Goal: Task Accomplishment & Management: Use online tool/utility

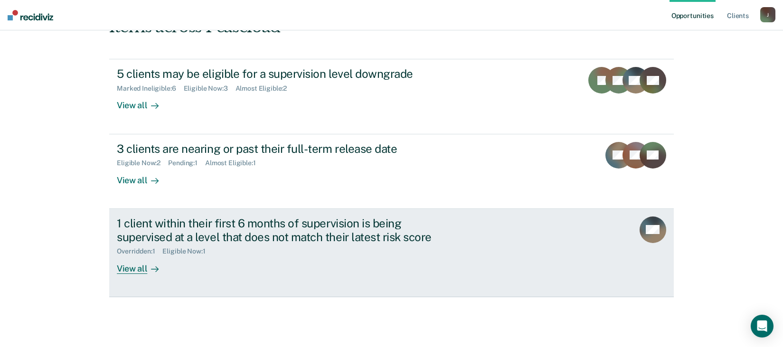
scroll to position [138, 0]
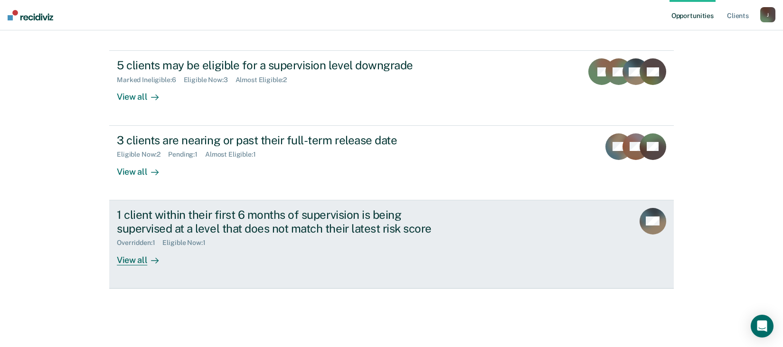
click at [133, 257] on div "View all" at bounding box center [143, 256] width 53 height 19
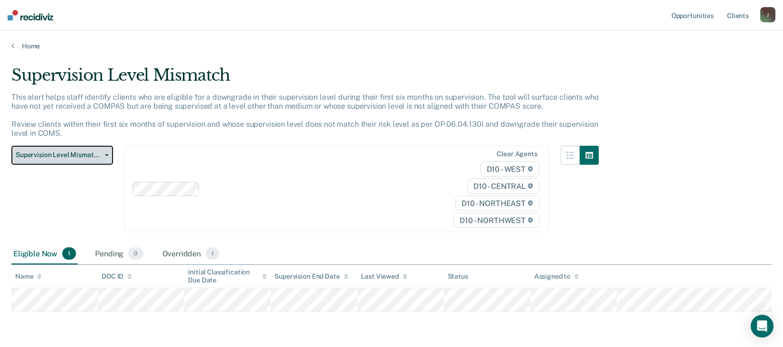
click at [106, 155] on icon "button" at bounding box center [107, 155] width 4 height 2
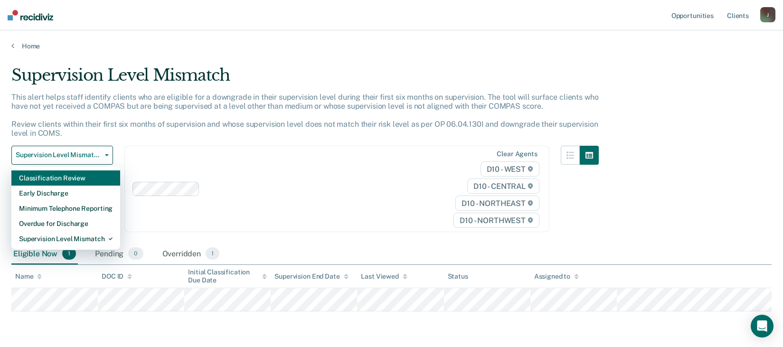
drag, startPoint x: 95, startPoint y: 179, endPoint x: 319, endPoint y: 192, distance: 224.6
click at [319, 192] on div "Supervision Level Mismatch Classification Review Early Discharge Minimum Teleph…" at bounding box center [305, 195] width 588 height 98
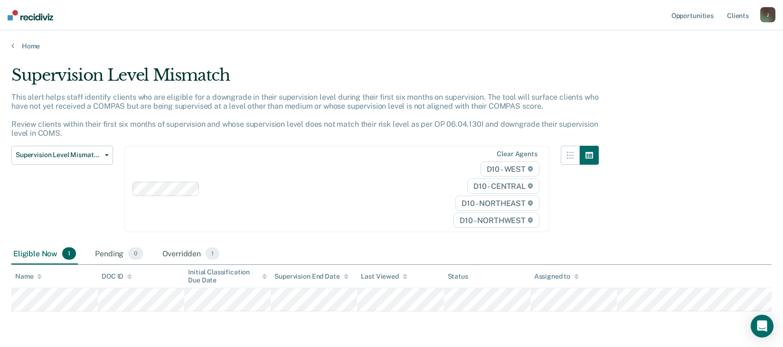
scroll to position [33, 0]
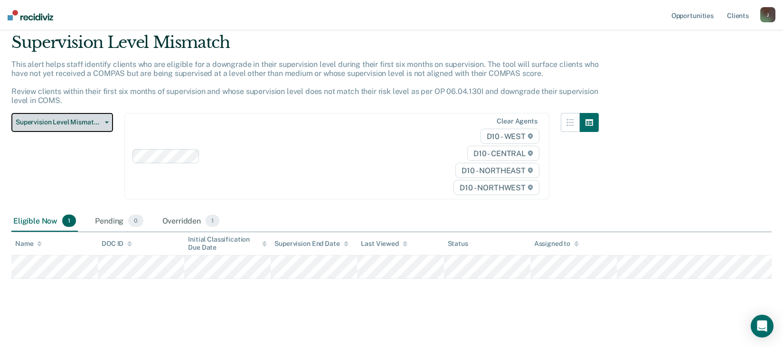
click at [107, 123] on icon "button" at bounding box center [107, 123] width 4 height 2
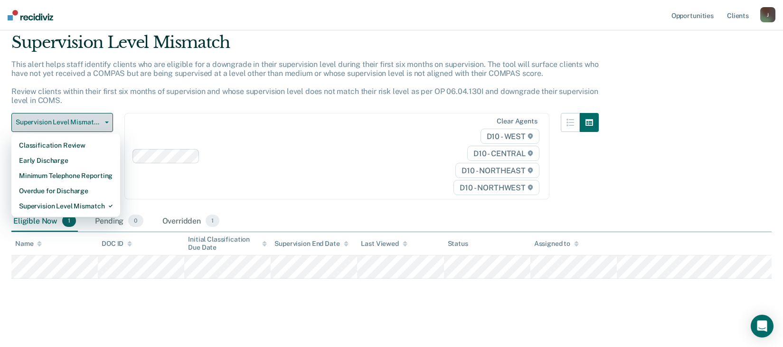
click at [107, 123] on icon "button" at bounding box center [107, 123] width 4 height 2
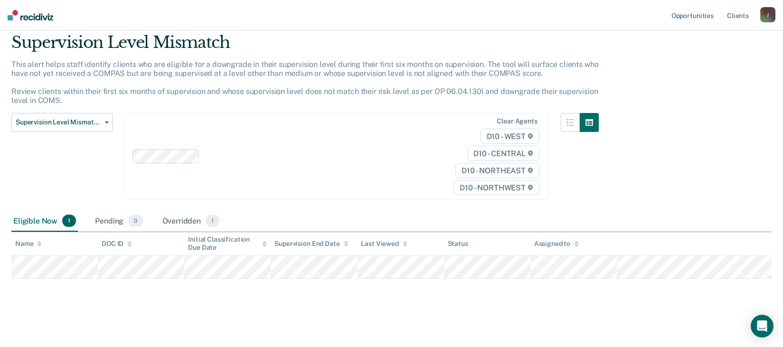
click at [576, 246] on icon at bounding box center [576, 246] width 5 height 2
click at [67, 221] on span "1" at bounding box center [69, 221] width 14 height 12
click at [106, 123] on icon "button" at bounding box center [107, 123] width 4 height 2
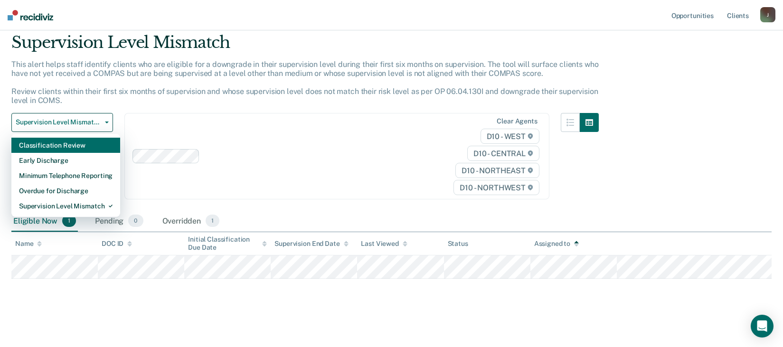
click at [67, 145] on div "Classification Review" at bounding box center [66, 145] width 94 height 15
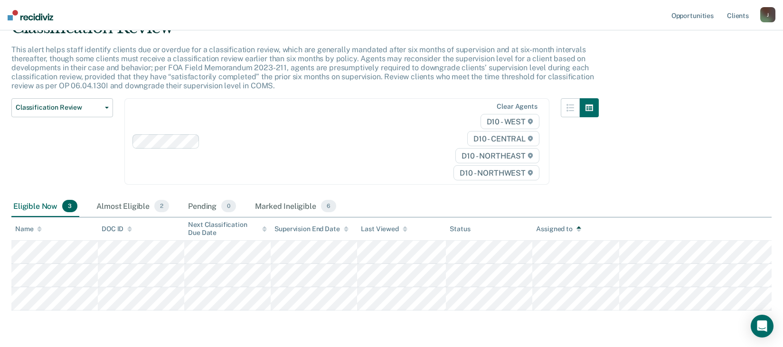
scroll to position [79, 0]
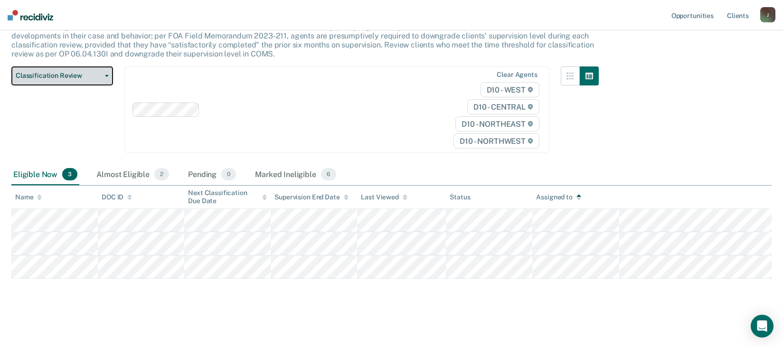
click at [107, 77] on button "Classification Review" at bounding box center [62, 75] width 102 height 19
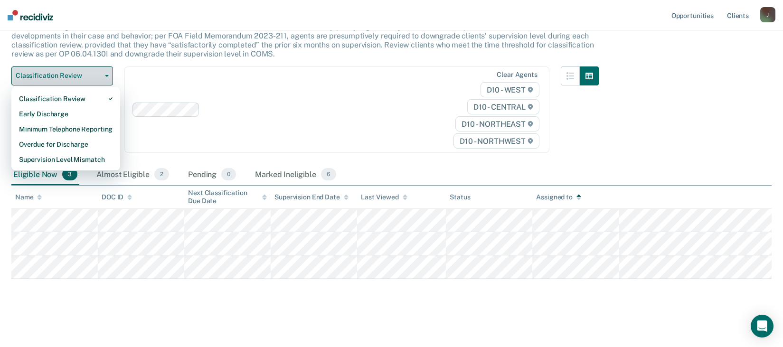
click at [107, 76] on icon "button" at bounding box center [107, 76] width 4 height 2
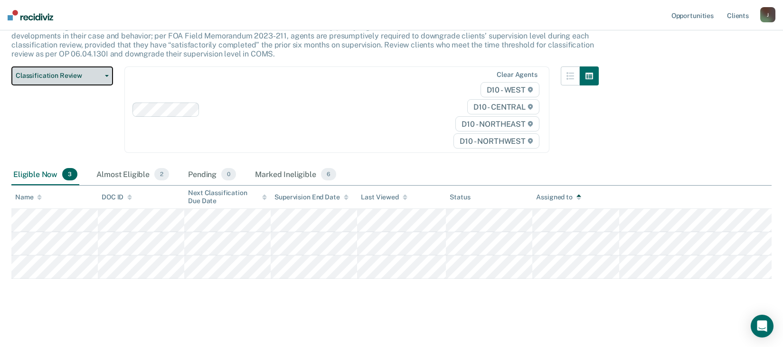
click at [108, 75] on icon "button" at bounding box center [107, 76] width 4 height 2
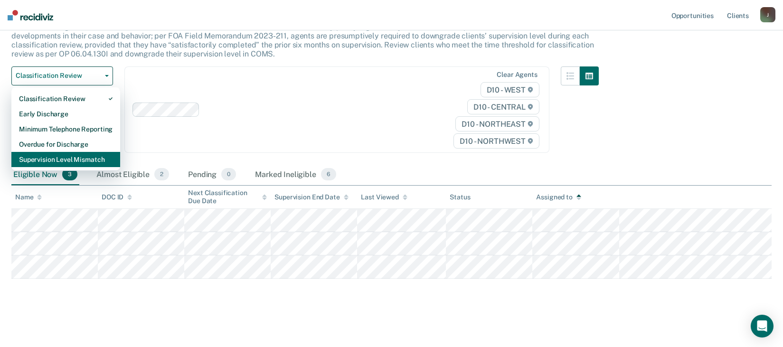
click at [87, 161] on div "Supervision Level Mismatch" at bounding box center [66, 159] width 94 height 15
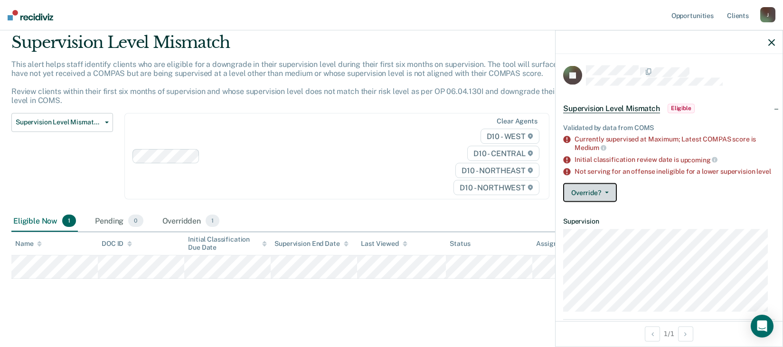
click at [605, 194] on icon "button" at bounding box center [607, 193] width 4 height 2
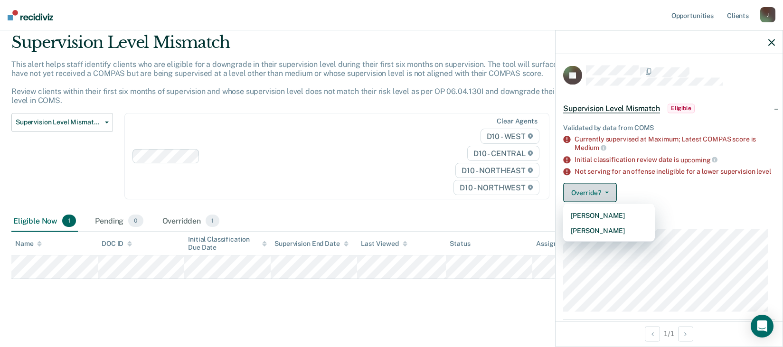
click at [605, 194] on icon "button" at bounding box center [607, 193] width 4 height 2
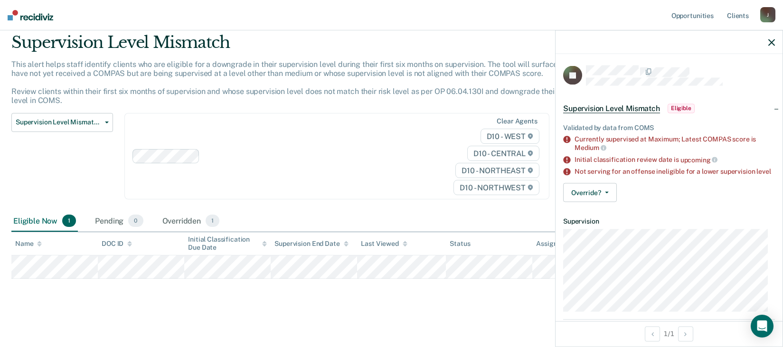
click at [682, 107] on span "Eligible" at bounding box center [681, 108] width 27 height 9
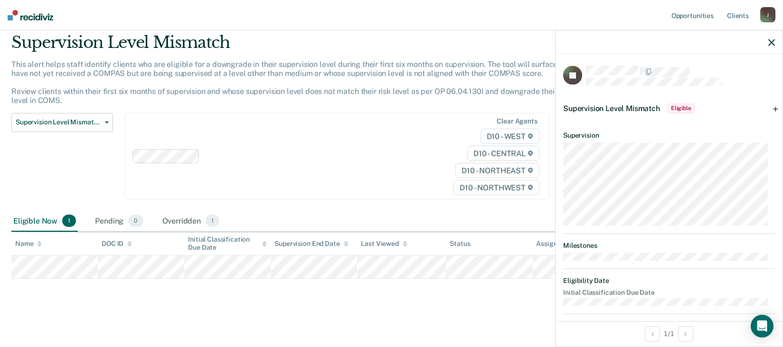
click at [682, 107] on span "Eligible" at bounding box center [681, 108] width 27 height 9
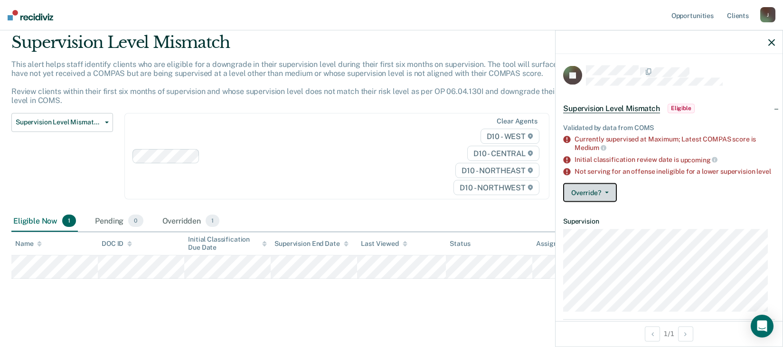
click at [609, 201] on button "Override?" at bounding box center [590, 192] width 54 height 19
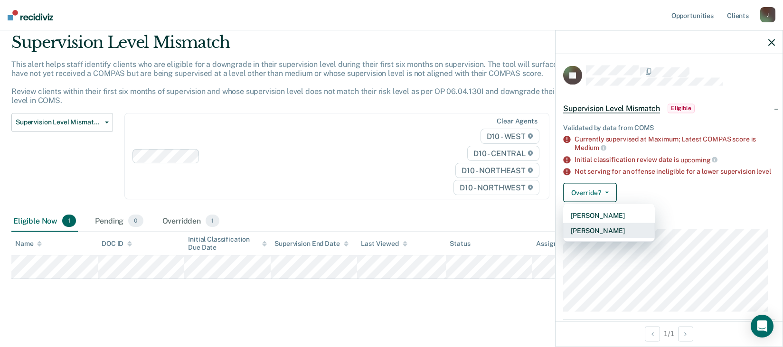
click at [588, 238] on button "[PERSON_NAME]" at bounding box center [609, 230] width 92 height 15
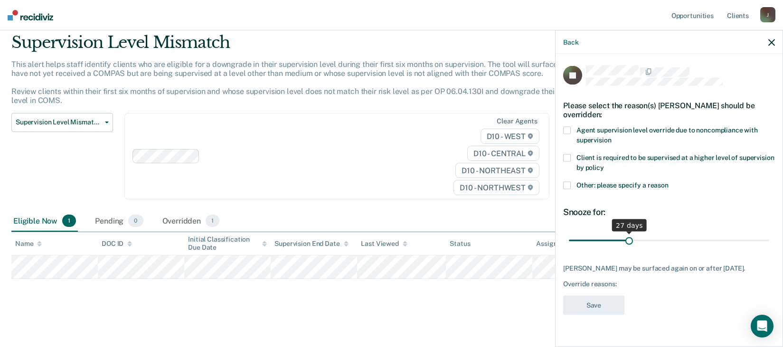
drag, startPoint x: 636, startPoint y: 239, endPoint x: 630, endPoint y: 240, distance: 5.9
type input "27"
click at [630, 240] on input "range" at bounding box center [669, 240] width 200 height 17
click at [567, 182] on span at bounding box center [567, 185] width 8 height 8
click at [669, 181] on input "Other: please specify a reason" at bounding box center [669, 181] width 0 height 0
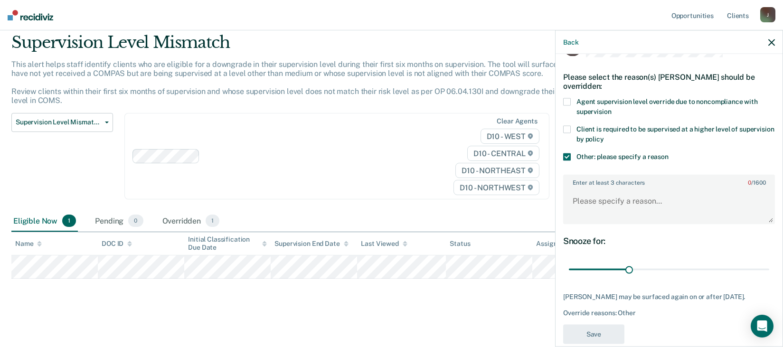
scroll to position [44, 0]
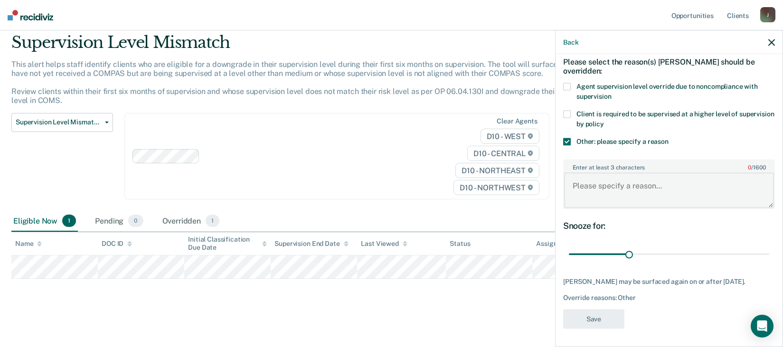
click at [624, 197] on textarea "Enter at least 3 characters 0 / 1600" at bounding box center [669, 190] width 210 height 35
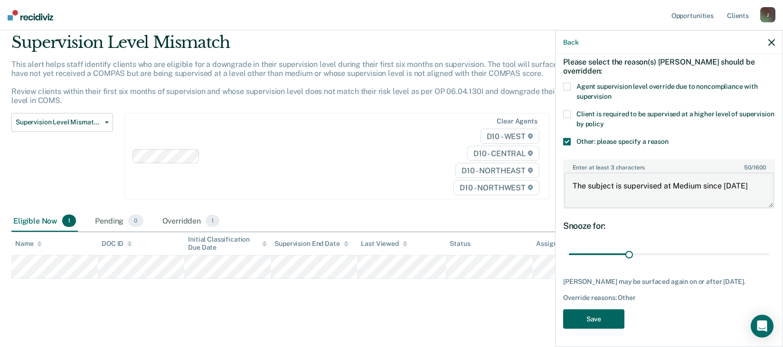
type textarea "The subject is supervised at Medium since [DATE]"
click at [601, 317] on button "Save" at bounding box center [593, 318] width 61 height 19
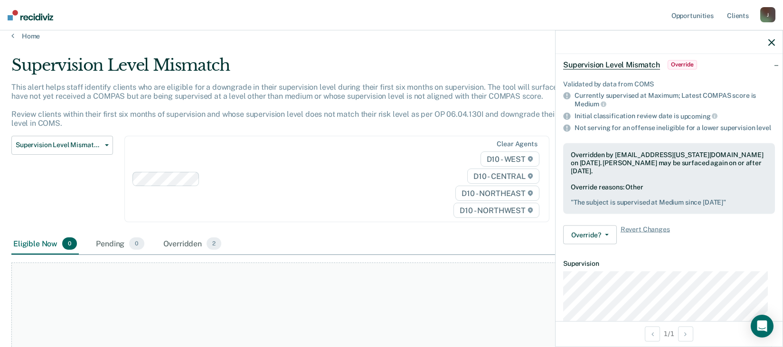
scroll to position [0, 0]
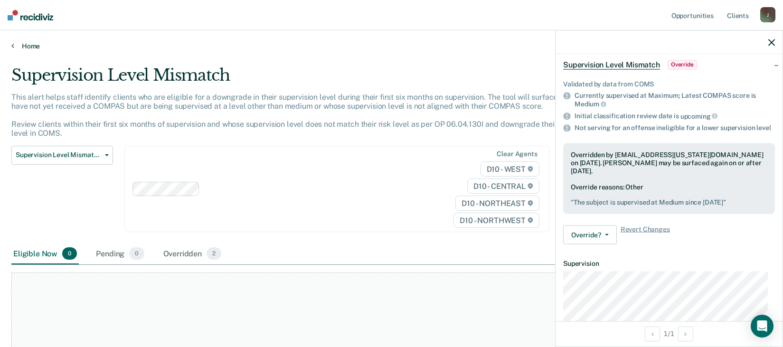
click at [31, 45] on link "Home" at bounding box center [391, 46] width 760 height 9
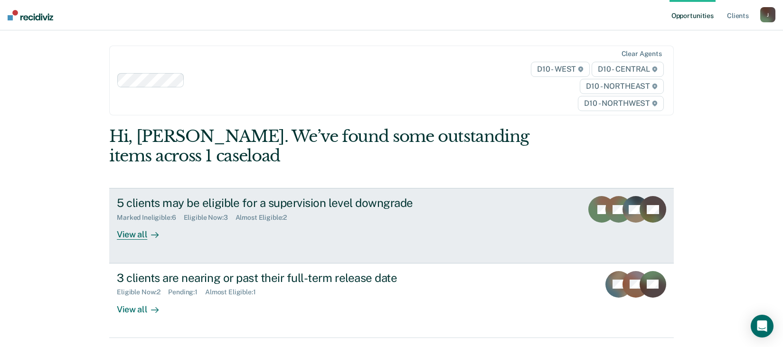
scroll to position [138, 0]
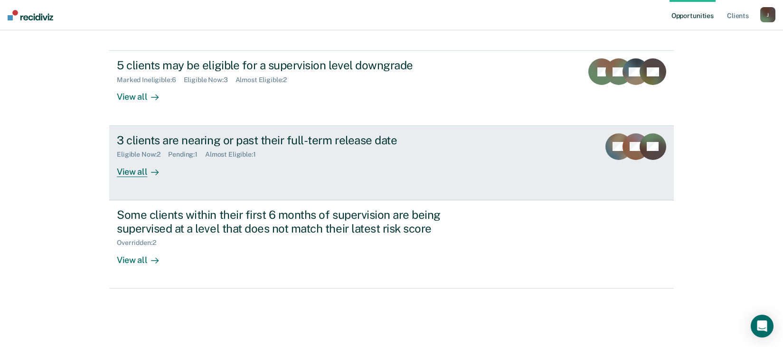
click at [127, 170] on div "View all" at bounding box center [143, 168] width 53 height 19
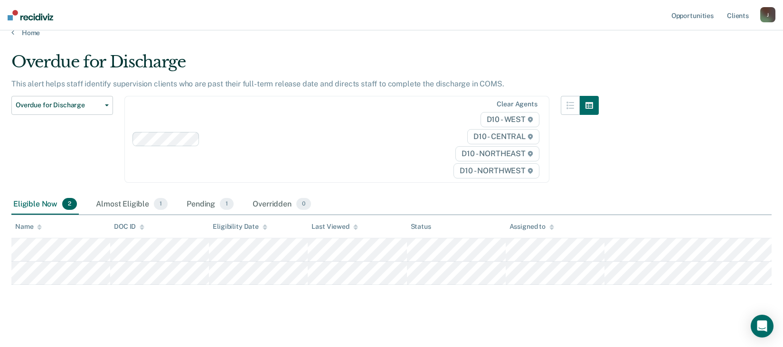
scroll to position [19, 0]
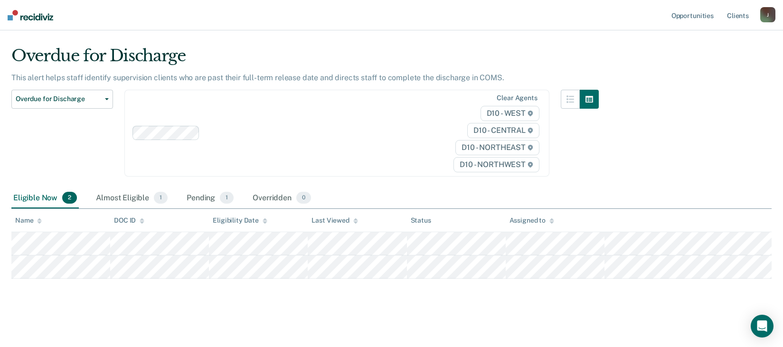
click at [327, 155] on div "Clear agents D10 - WEST D10 - CENTRAL D10 - NORTHEAST D10 - NORTHWEST" at bounding box center [336, 133] width 425 height 87
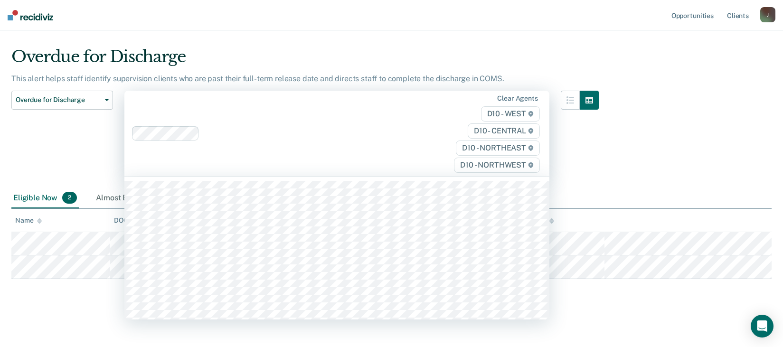
scroll to position [19, 0]
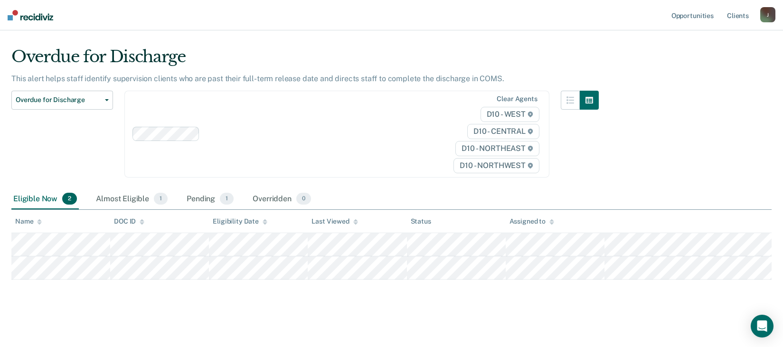
click at [652, 117] on div "Overdue for Discharge This alert helps staff identify supervision clients who a…" at bounding box center [391, 162] width 760 height 230
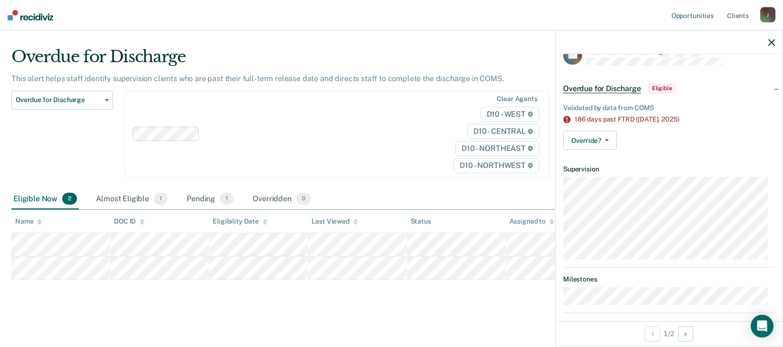
scroll to position [30, 0]
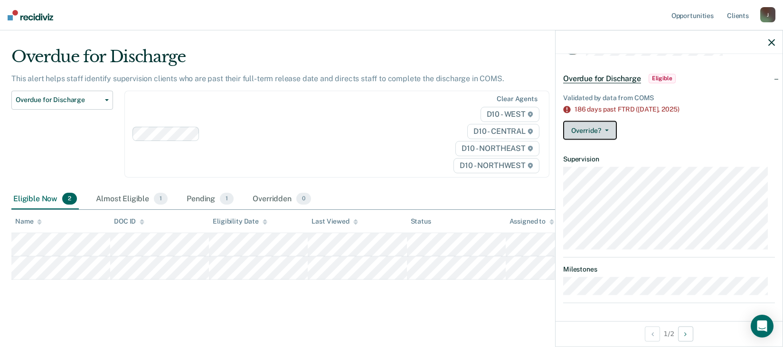
click at [607, 125] on button "Override?" at bounding box center [590, 130] width 54 height 19
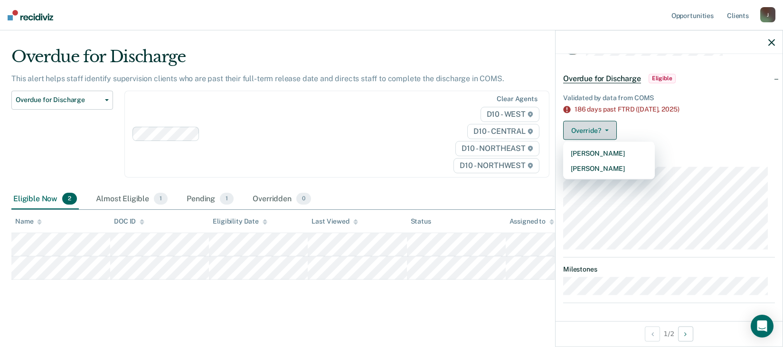
click at [607, 130] on icon "button" at bounding box center [607, 131] width 4 height 2
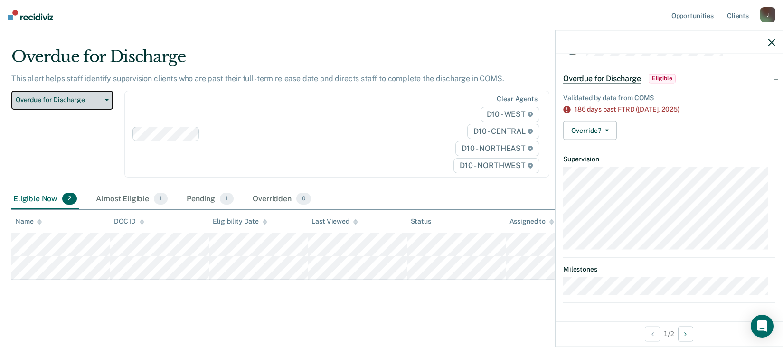
click at [108, 97] on button "Overdue for Discharge" at bounding box center [62, 100] width 102 height 19
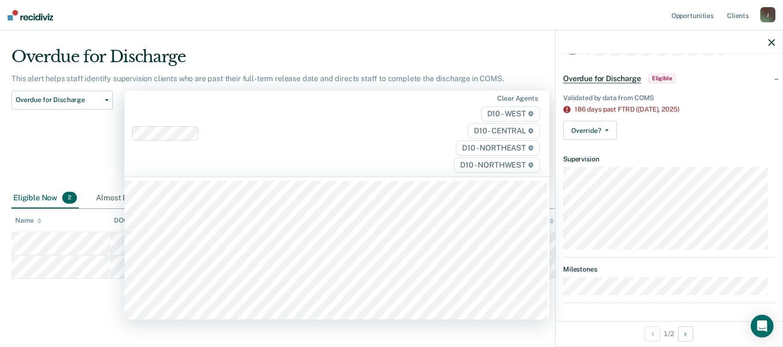
click at [320, 127] on div at bounding box center [275, 133] width 287 height 14
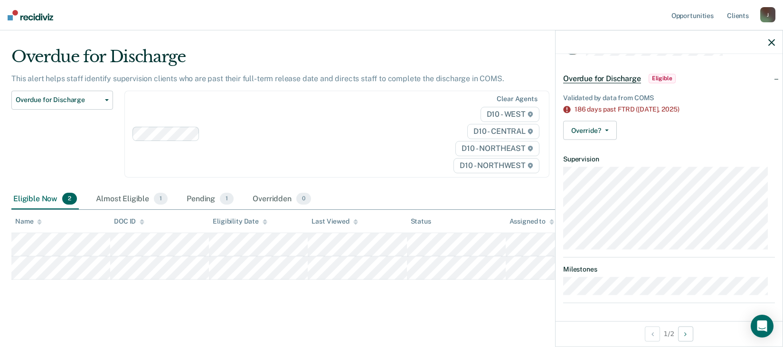
scroll to position [19, 0]
click at [607, 126] on button "Override?" at bounding box center [590, 130] width 54 height 19
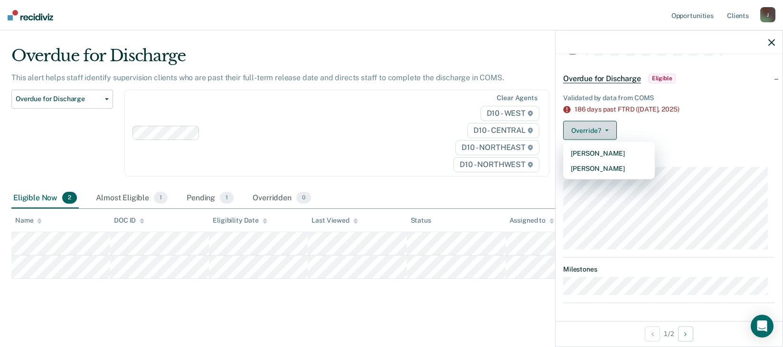
click at [607, 126] on button "Override?" at bounding box center [590, 130] width 54 height 19
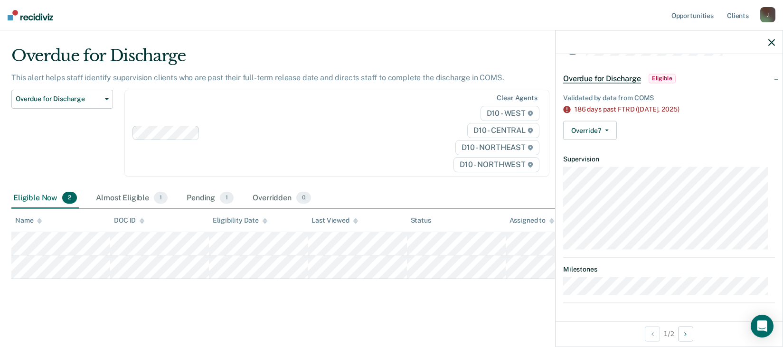
click at [565, 109] on icon at bounding box center [566, 109] width 7 height 7
click at [605, 127] on button "Override?" at bounding box center [590, 130] width 54 height 19
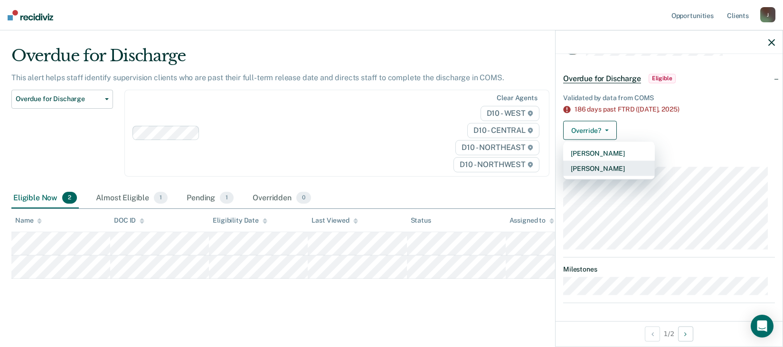
click at [600, 170] on button "[PERSON_NAME]" at bounding box center [609, 168] width 92 height 15
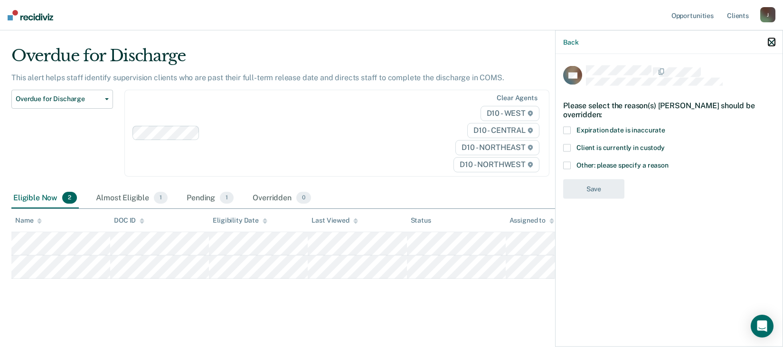
click at [770, 41] on icon "button" at bounding box center [771, 42] width 7 height 7
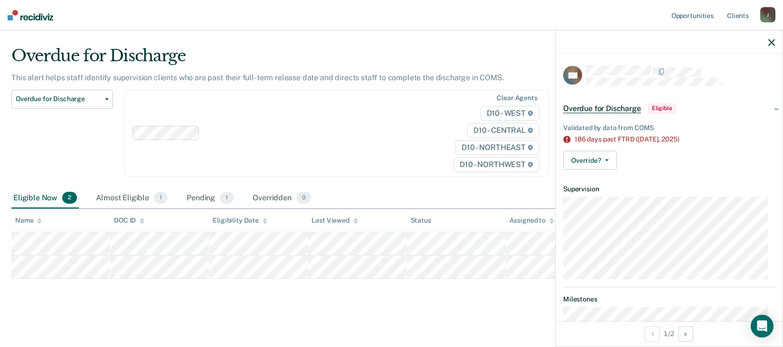
click at [606, 107] on span "Overdue for Discharge" at bounding box center [602, 108] width 78 height 9
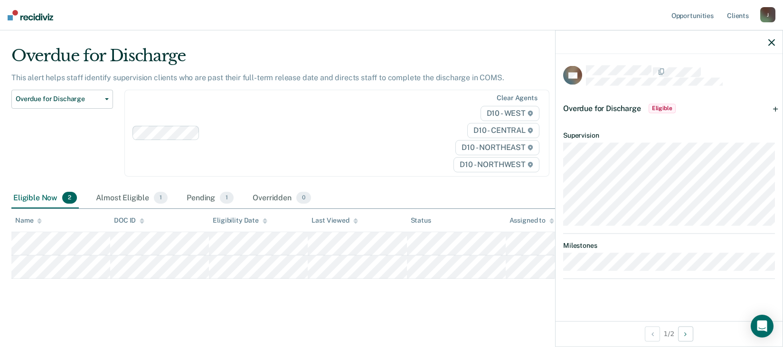
click at [606, 107] on span "Overdue for Discharge" at bounding box center [602, 108] width 78 height 9
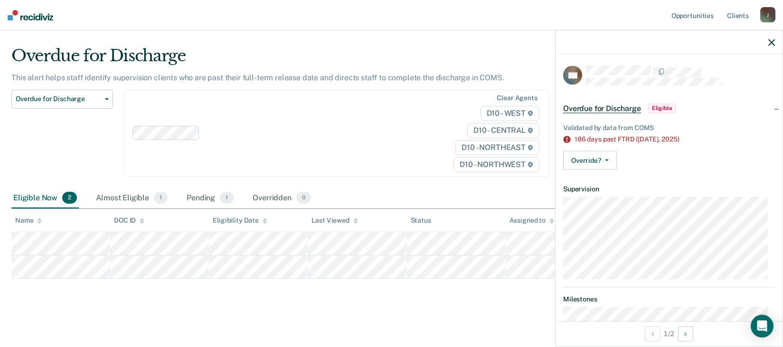
scroll to position [30, 0]
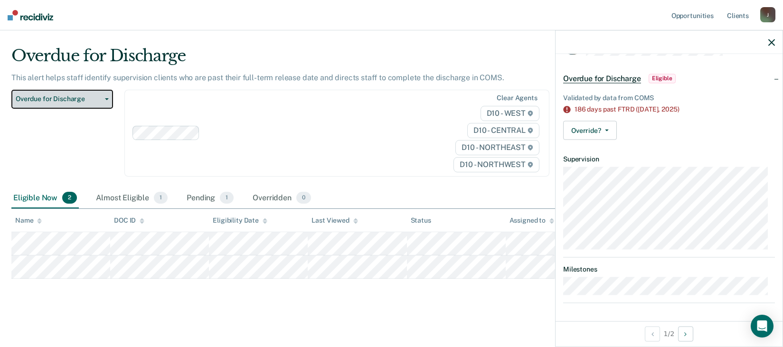
click at [103, 102] on button "Overdue for Discharge" at bounding box center [62, 99] width 102 height 19
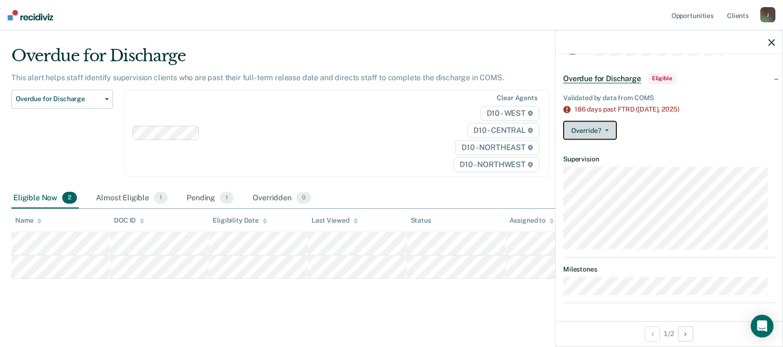
click at [609, 130] on button "Override?" at bounding box center [590, 130] width 54 height 19
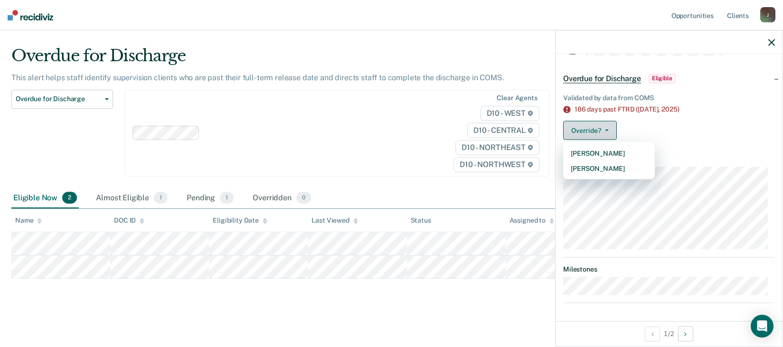
click at [604, 130] on button "Override?" at bounding box center [590, 130] width 54 height 19
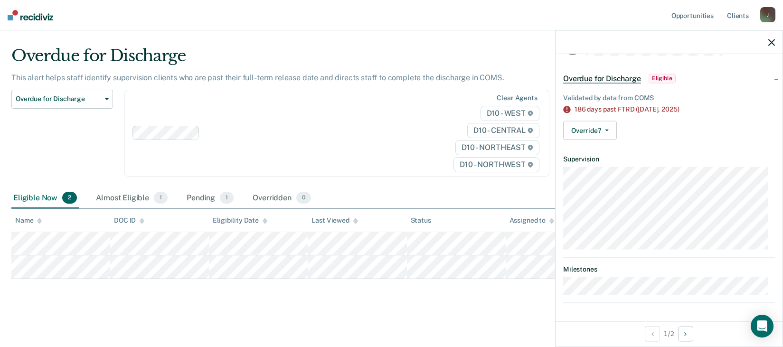
click at [608, 82] on span "Overdue for Discharge" at bounding box center [602, 78] width 78 height 9
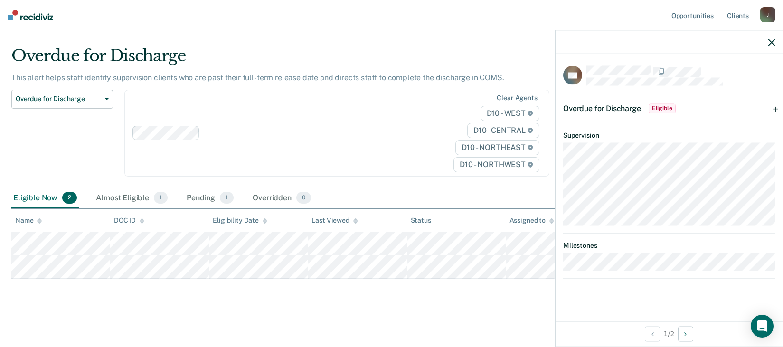
click at [664, 110] on span "Eligible" at bounding box center [662, 108] width 27 height 9
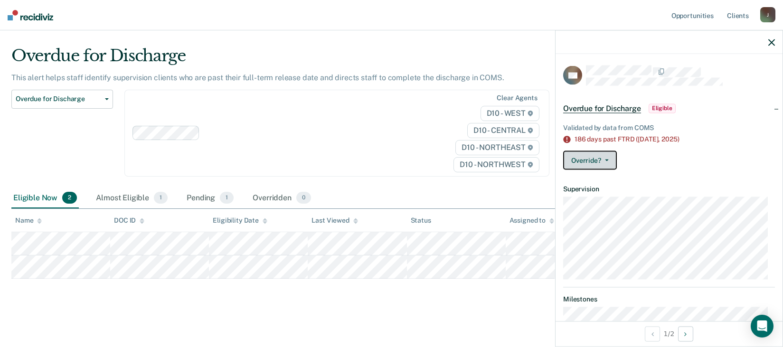
click at [610, 161] on button "Override?" at bounding box center [590, 160] width 54 height 19
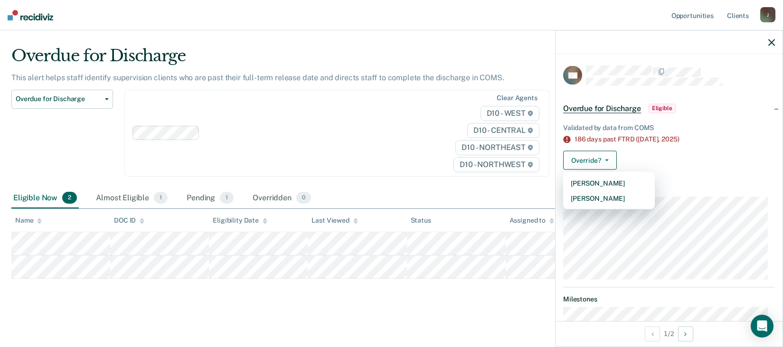
click at [696, 180] on article "AD Overdue for Discharge Eligible Validated by data from COMS 186 days past FTR…" at bounding box center [669, 199] width 212 height 267
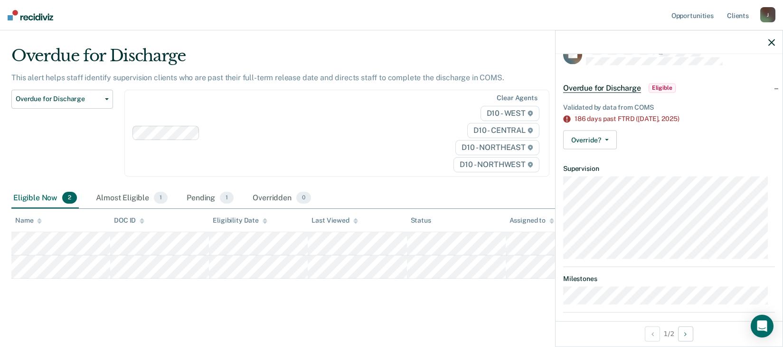
scroll to position [30, 0]
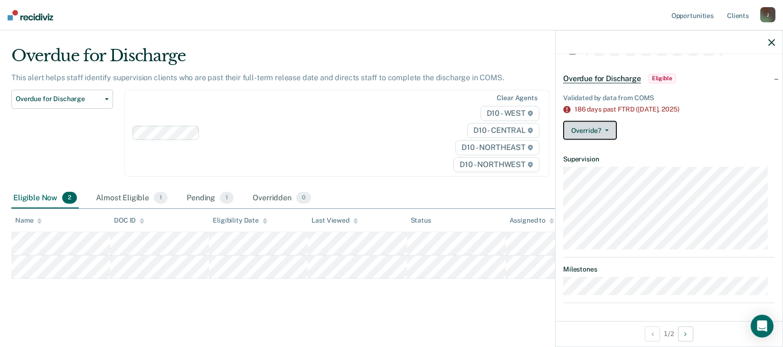
click at [610, 129] on button "Override?" at bounding box center [590, 130] width 54 height 19
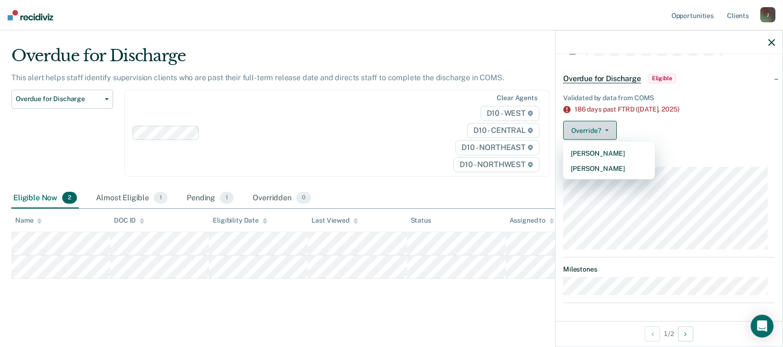
click at [610, 129] on button "Override?" at bounding box center [590, 130] width 54 height 19
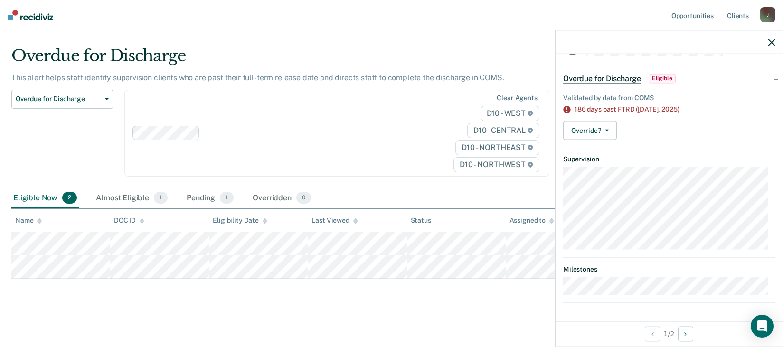
click at [628, 107] on div "186 days past FTRD ([DATE])" at bounding box center [675, 109] width 200 height 8
click at [692, 105] on div "186 days past FTRD ([DATE])" at bounding box center [675, 109] width 200 height 8
click at [656, 75] on span "Eligible" at bounding box center [662, 78] width 27 height 9
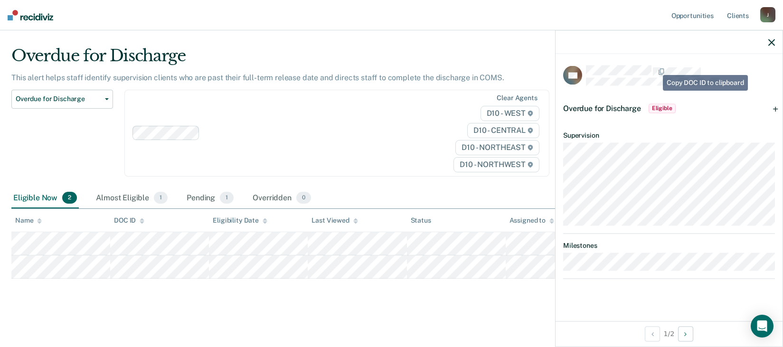
scroll to position [0, 0]
click at [658, 107] on span "Eligible" at bounding box center [662, 108] width 27 height 9
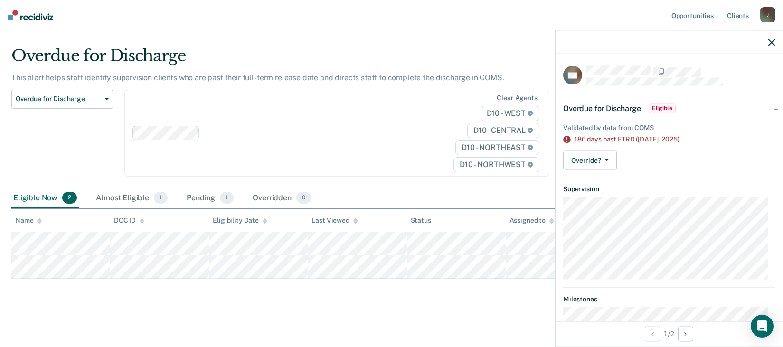
click at [658, 107] on span "Eligible" at bounding box center [662, 108] width 27 height 9
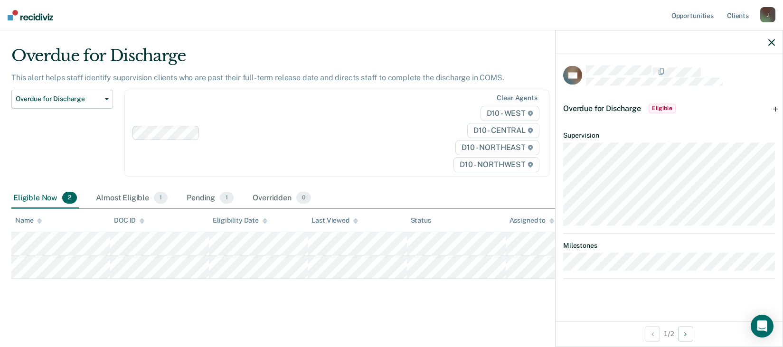
click at [661, 108] on span "Eligible" at bounding box center [662, 108] width 27 height 9
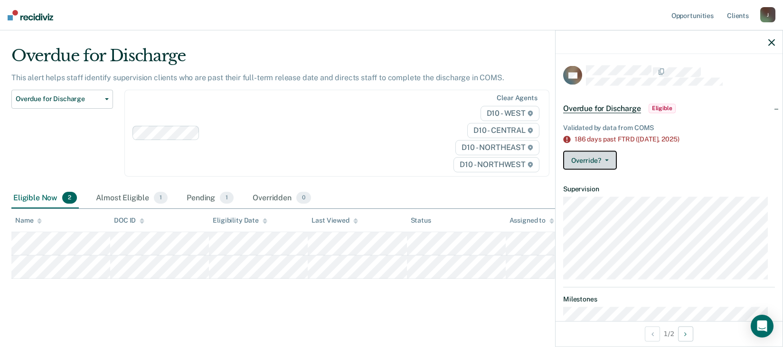
click at [609, 159] on button "Override?" at bounding box center [590, 160] width 54 height 19
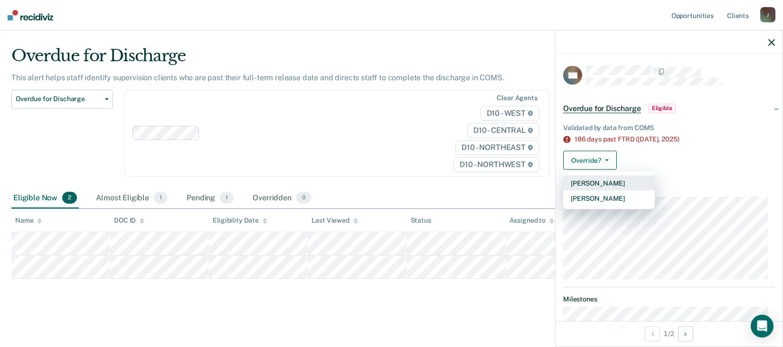
click at [592, 182] on button "[PERSON_NAME]" at bounding box center [609, 183] width 92 height 15
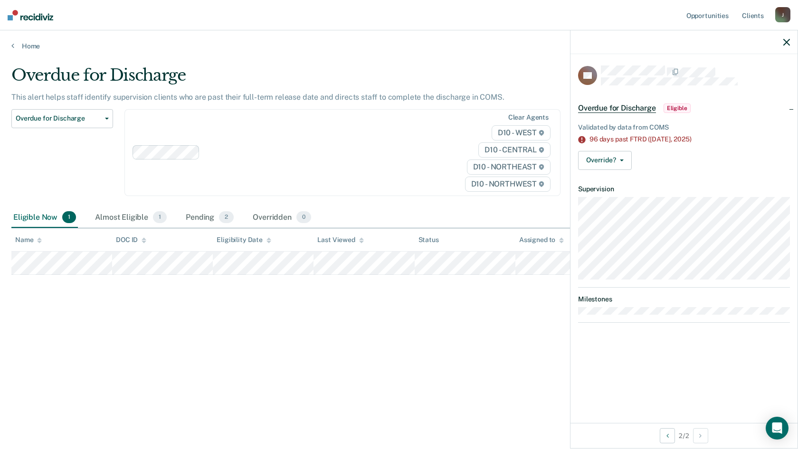
click at [631, 107] on span "Overdue for Discharge" at bounding box center [617, 108] width 78 height 9
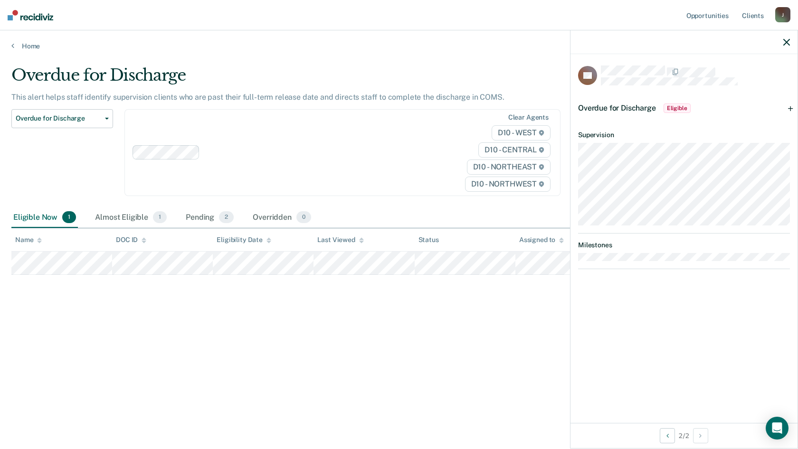
click at [631, 107] on span "Overdue for Discharge" at bounding box center [617, 108] width 78 height 9
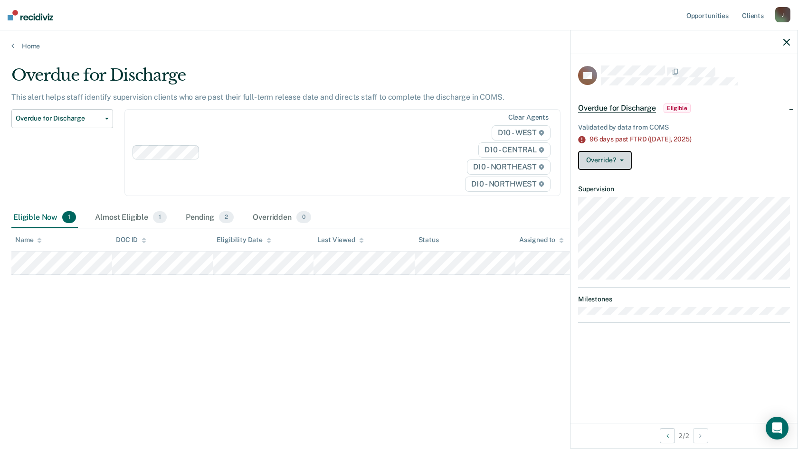
click at [623, 160] on icon "button" at bounding box center [622, 161] width 4 height 2
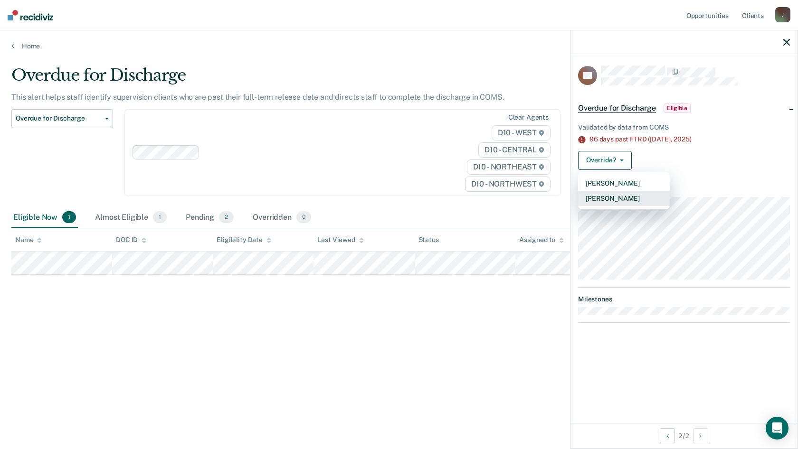
click at [615, 198] on button "[PERSON_NAME]" at bounding box center [624, 198] width 92 height 15
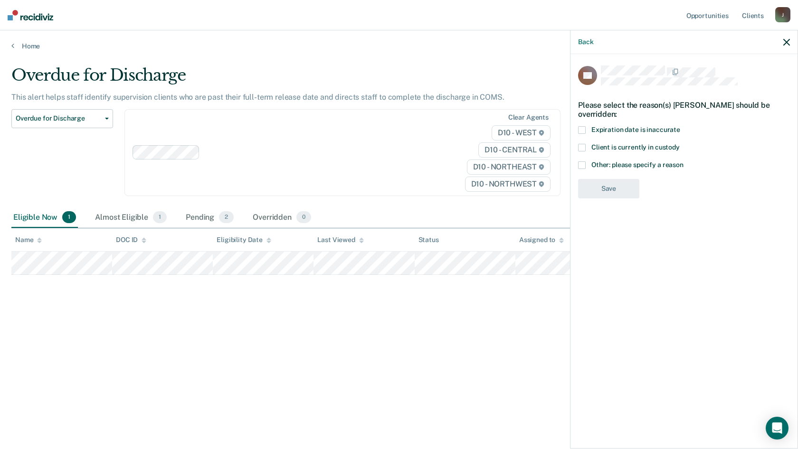
click at [583, 164] on span at bounding box center [582, 165] width 8 height 8
click at [683, 161] on input "Other: please specify a reason" at bounding box center [683, 161] width 0 height 0
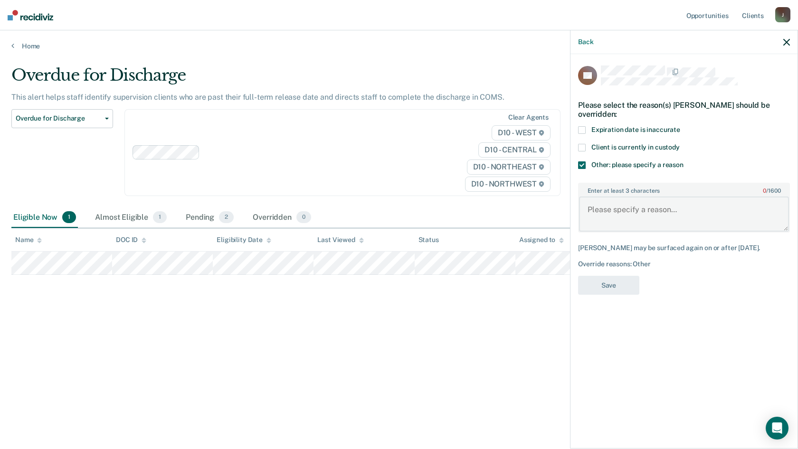
click at [611, 213] on textarea "Enter at least 3 characters 0 / 1600" at bounding box center [684, 214] width 210 height 35
click at [592, 213] on textarea "Enter at least 3 characters 0 / 1600" at bounding box center [684, 214] width 210 height 35
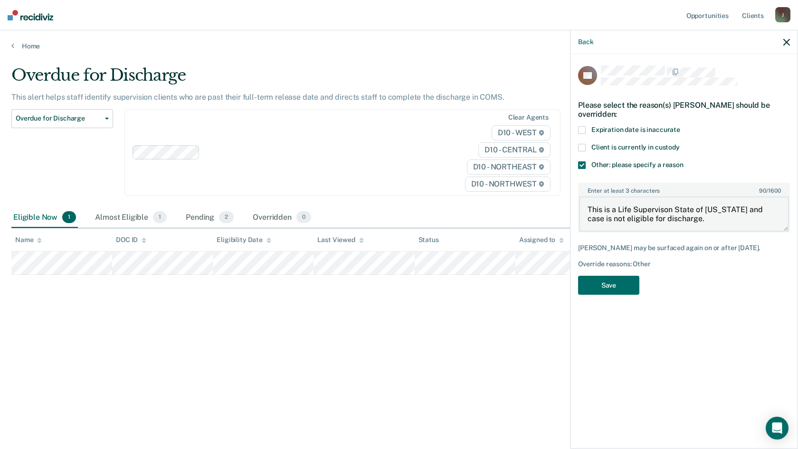
click at [638, 216] on textarea "This is a Life Supervison State of [US_STATE] and case is not eligible for disc…" at bounding box center [684, 214] width 210 height 35
type textarea "This is a Life Supervision State of [US_STATE] and case is not eligible for dis…"
click at [744, 220] on textarea "This is a Life Supervision State of [US_STATE] and case is not eligible for dis…" at bounding box center [684, 214] width 210 height 35
click at [619, 284] on button "Save" at bounding box center [608, 285] width 61 height 19
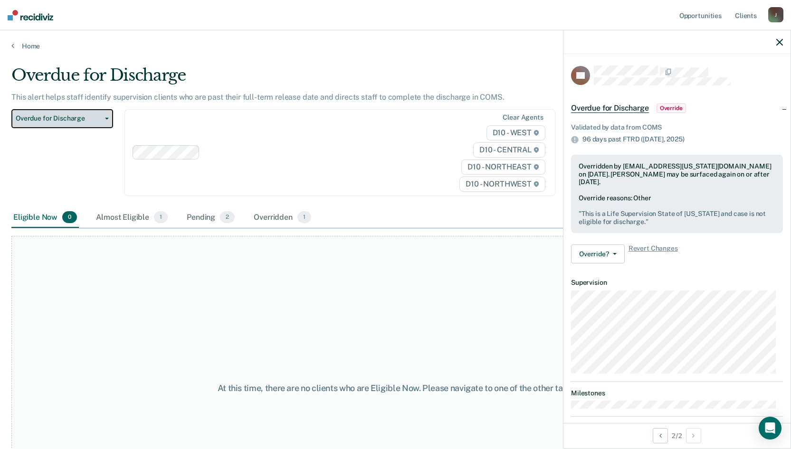
click at [106, 118] on icon "button" at bounding box center [107, 119] width 4 height 2
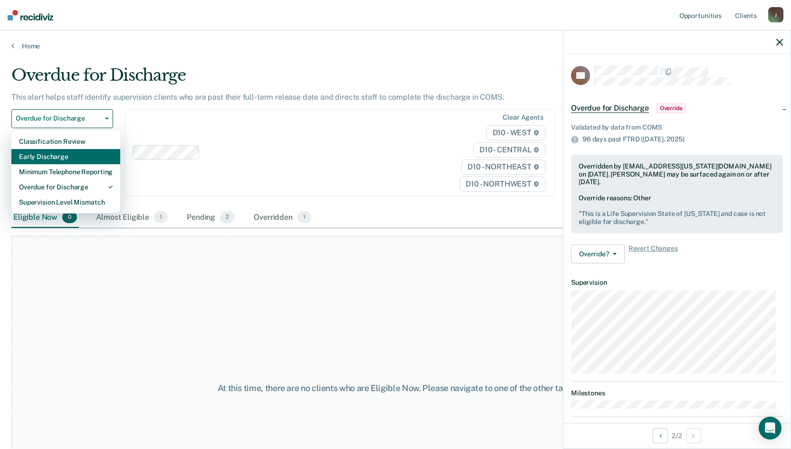
click at [53, 158] on div "Early Discharge" at bounding box center [66, 156] width 94 height 15
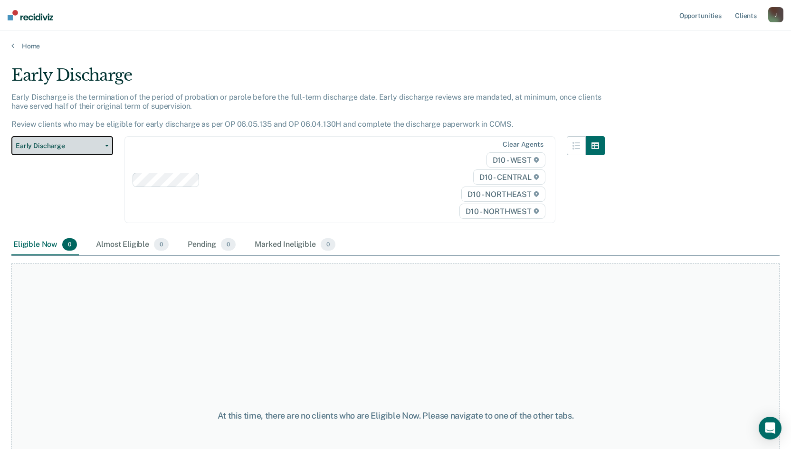
click at [109, 146] on button "Early Discharge" at bounding box center [62, 145] width 102 height 19
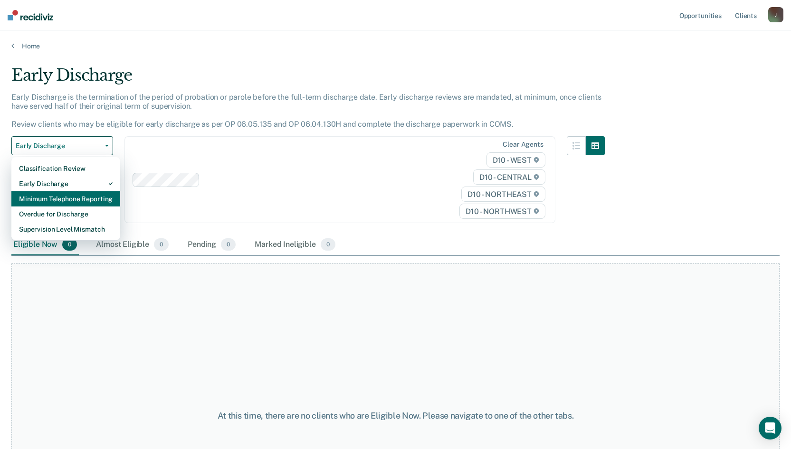
click at [67, 204] on div "Minimum Telephone Reporting" at bounding box center [66, 198] width 94 height 15
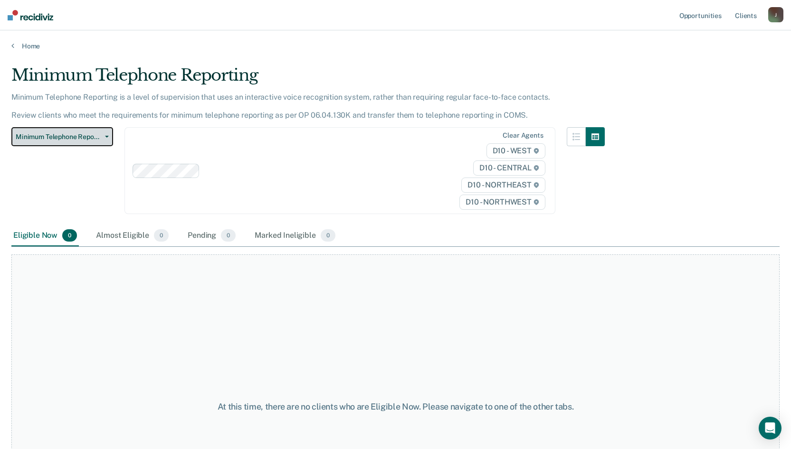
click at [106, 137] on icon "button" at bounding box center [107, 137] width 4 height 2
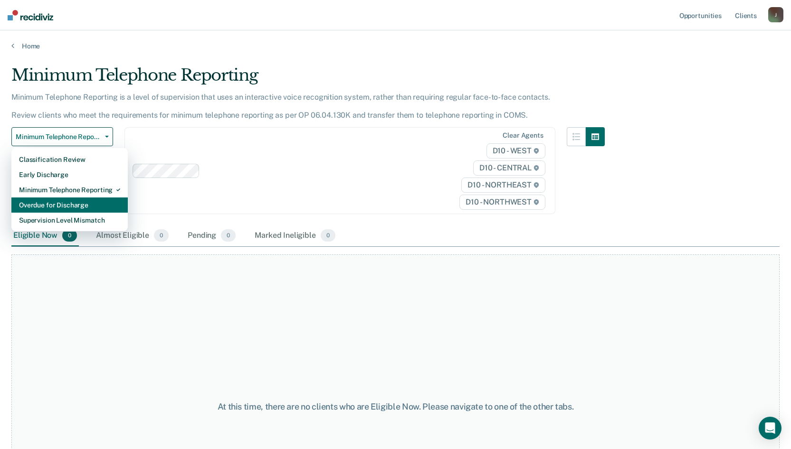
click at [63, 203] on div "Overdue for Discharge" at bounding box center [69, 205] width 101 height 15
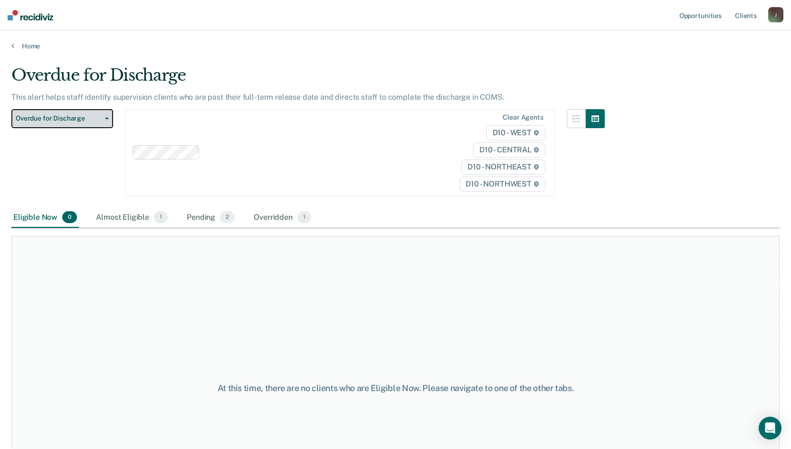
click at [106, 116] on button "Overdue for Discharge" at bounding box center [62, 118] width 102 height 19
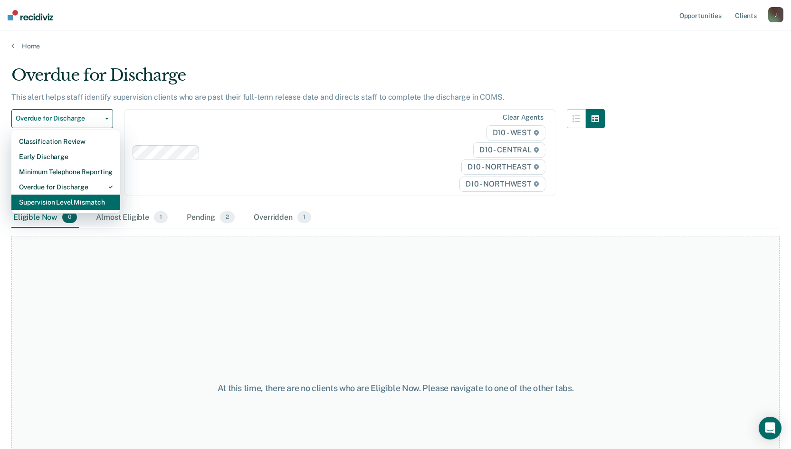
click at [67, 203] on div "Supervision Level Mismatch" at bounding box center [66, 202] width 94 height 15
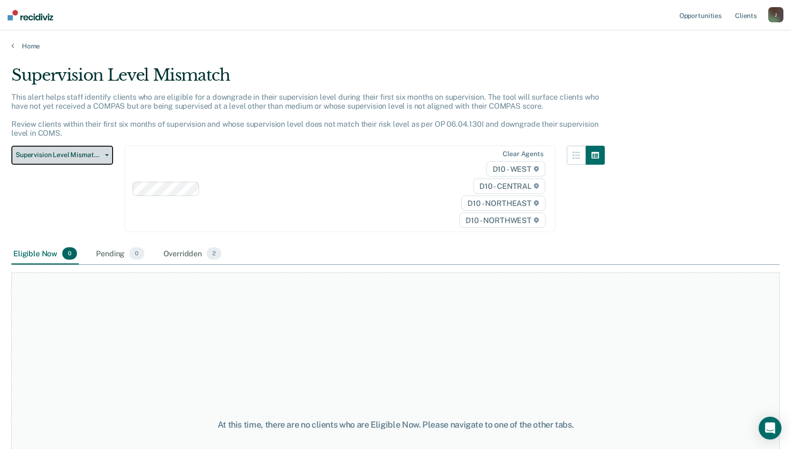
click at [109, 155] on button "Supervision Level Mismatch" at bounding box center [62, 155] width 102 height 19
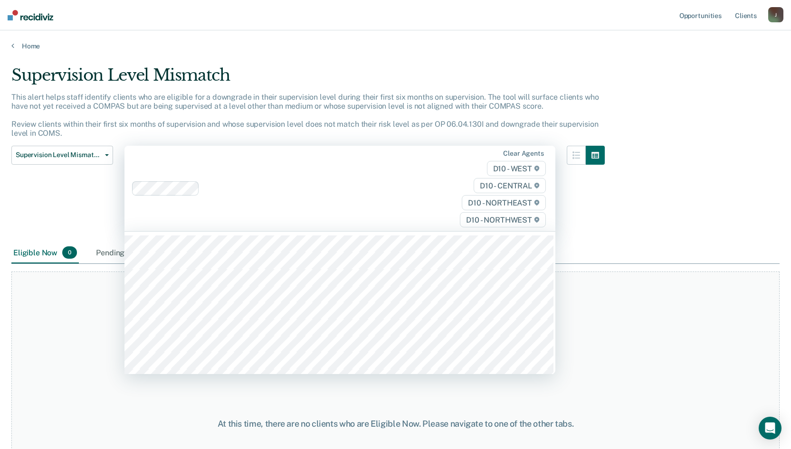
click at [238, 153] on div "Clear agents D10 - WEST D10 - CENTRAL D10 - NORTHEAST D10 - NORTHWEST" at bounding box center [339, 189] width 431 height 86
click at [638, 292] on div "At this time, there are no clients who are Eligible Now. Please navigate to one…" at bounding box center [395, 424] width 768 height 305
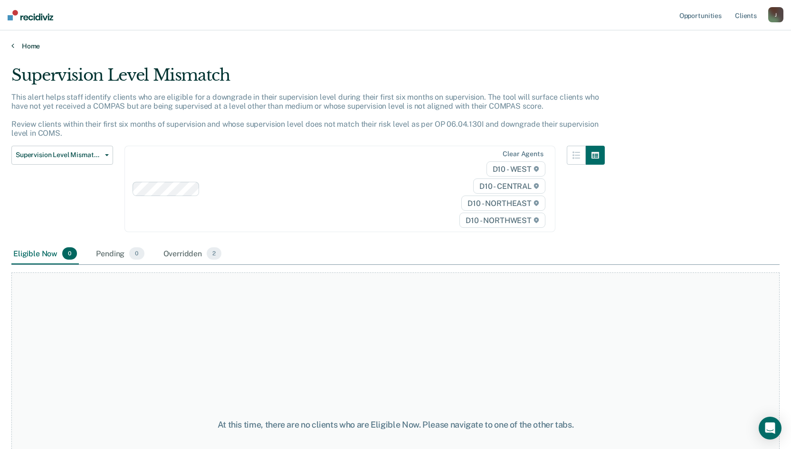
click at [23, 44] on link "Home" at bounding box center [395, 46] width 768 height 9
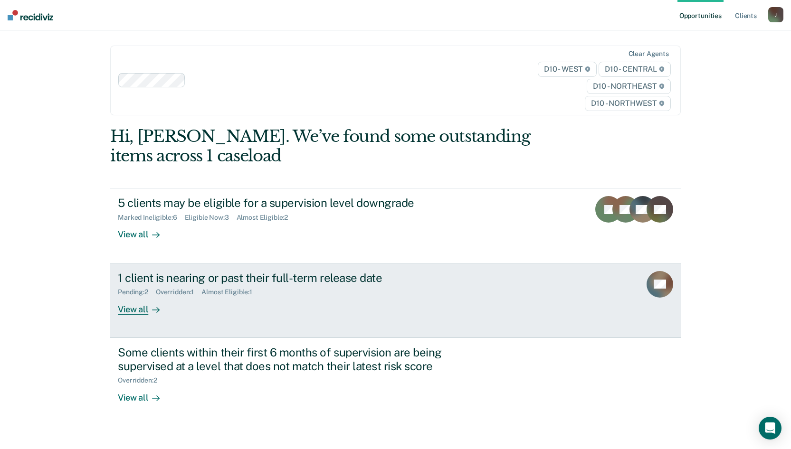
click at [256, 280] on div "1 client is nearing or past their full-term release date" at bounding box center [284, 278] width 333 height 14
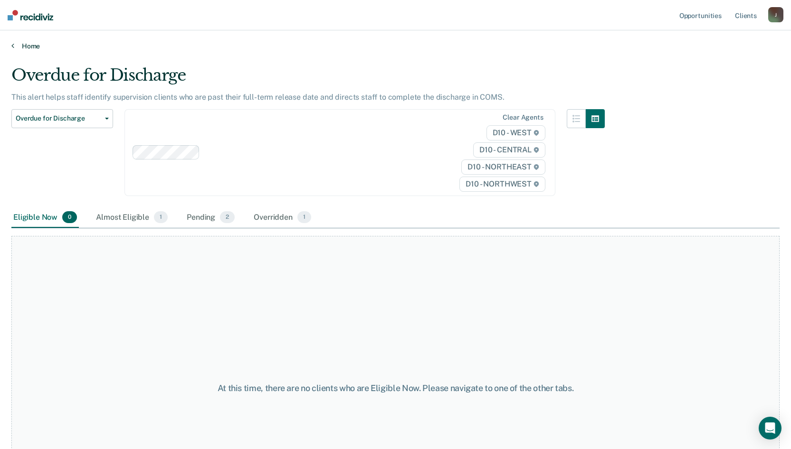
click at [24, 46] on link "Home" at bounding box center [395, 46] width 768 height 9
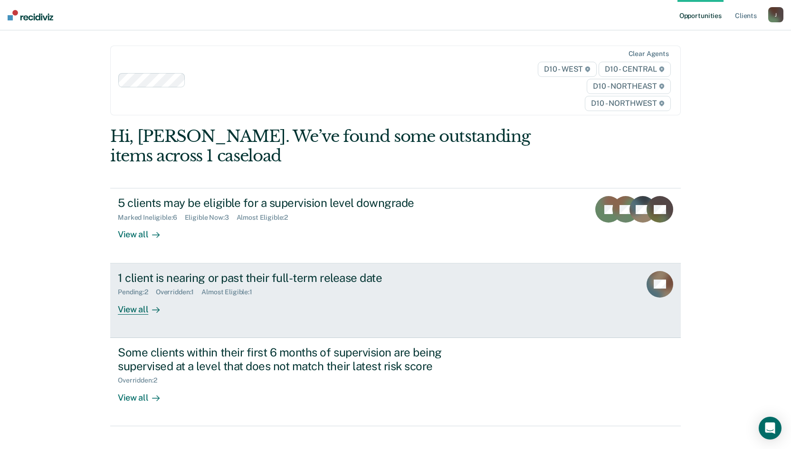
click at [128, 307] on div "View all" at bounding box center [144, 305] width 53 height 19
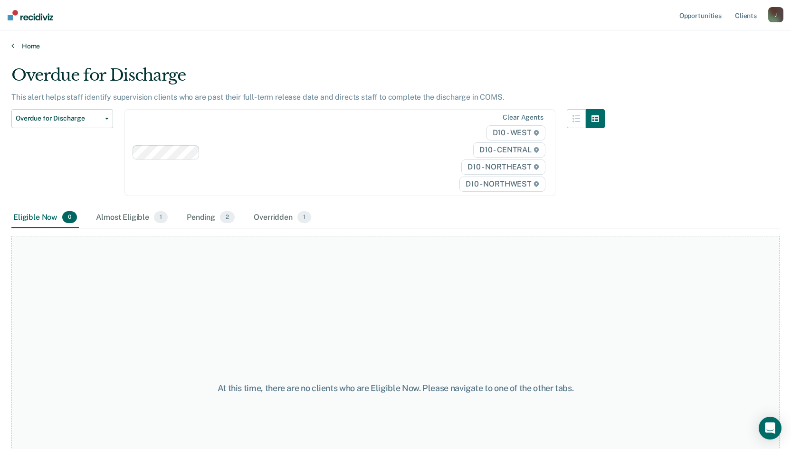
click at [25, 46] on link "Home" at bounding box center [395, 46] width 768 height 9
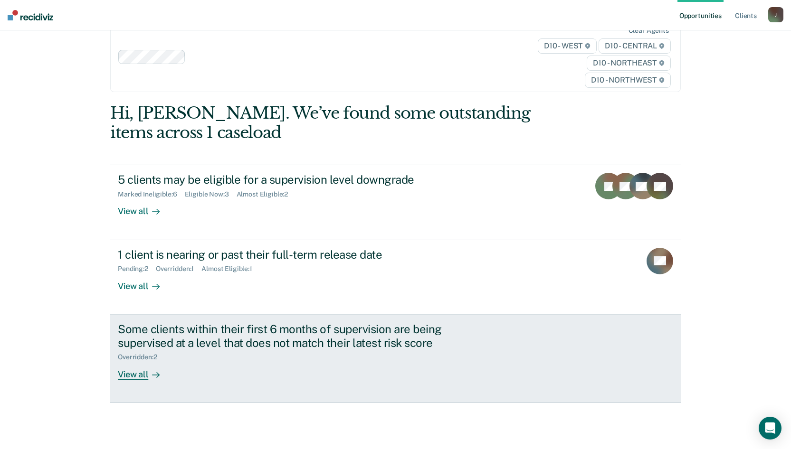
scroll to position [36, 0]
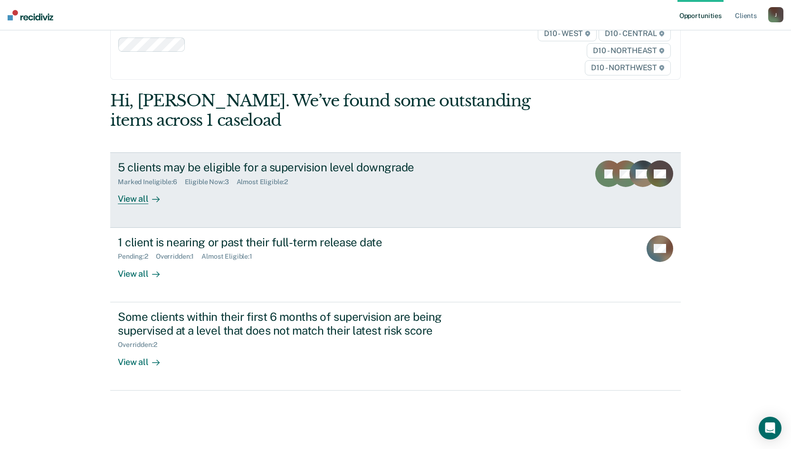
click at [125, 196] on div "View all" at bounding box center [144, 195] width 53 height 19
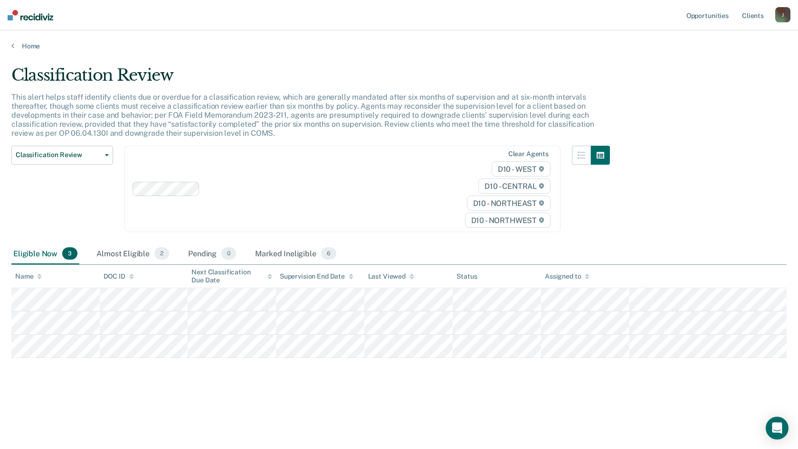
click at [292, 133] on div "This alert helps staff identify clients due or overdue for a classification rev…" at bounding box center [310, 119] width 598 height 53
click at [152, 347] on div "Classification Review This alert helps staff identify clients due or overdue fo…" at bounding box center [398, 237] width 775 height 343
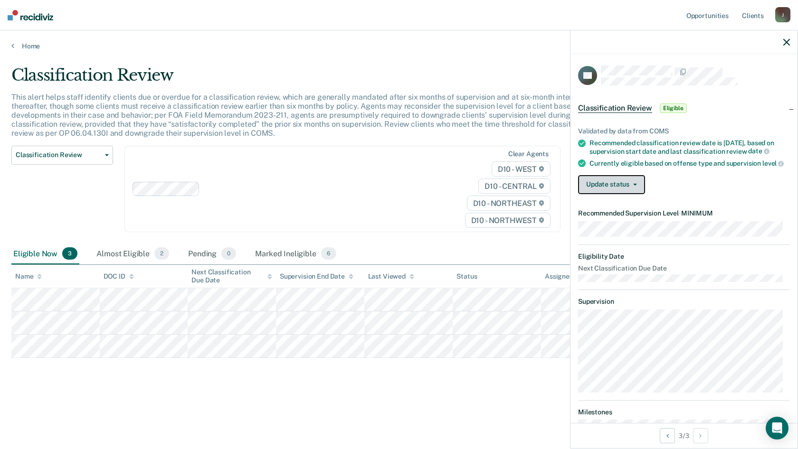
click at [638, 193] on button "Update status" at bounding box center [611, 184] width 67 height 19
click at [633, 186] on icon "button" at bounding box center [635, 185] width 4 height 2
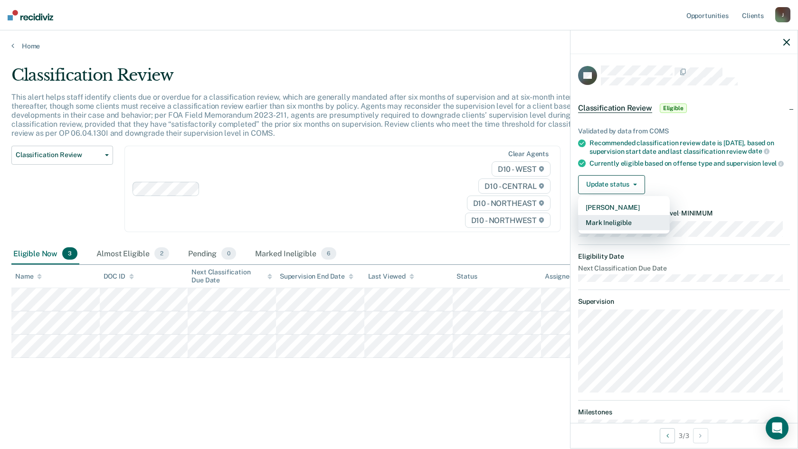
drag, startPoint x: 629, startPoint y: 230, endPoint x: 796, endPoint y: 233, distance: 167.2
click at [636, 230] on button "Mark Ineligible" at bounding box center [624, 222] width 92 height 15
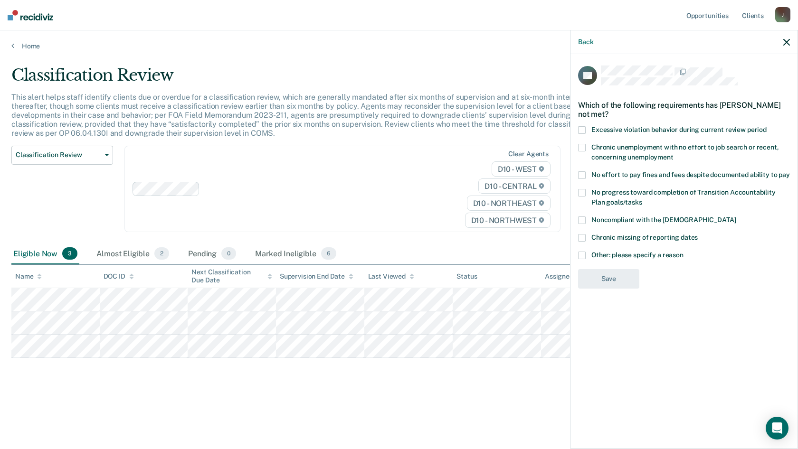
click at [582, 255] on span at bounding box center [582, 256] width 8 height 8
click at [683, 252] on input "Other: please specify a reason" at bounding box center [683, 252] width 0 height 0
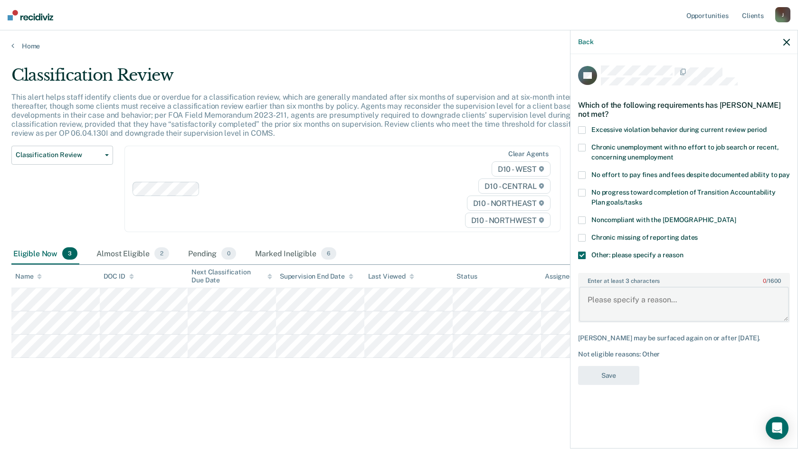
click at [607, 296] on textarea "Enter at least 3 characters 0 / 1600" at bounding box center [684, 304] width 210 height 35
type textarea "a"
type textarea "A"
click at [622, 305] on textarea "Enter at least 3 characters 0 / 1600" at bounding box center [684, 304] width 210 height 35
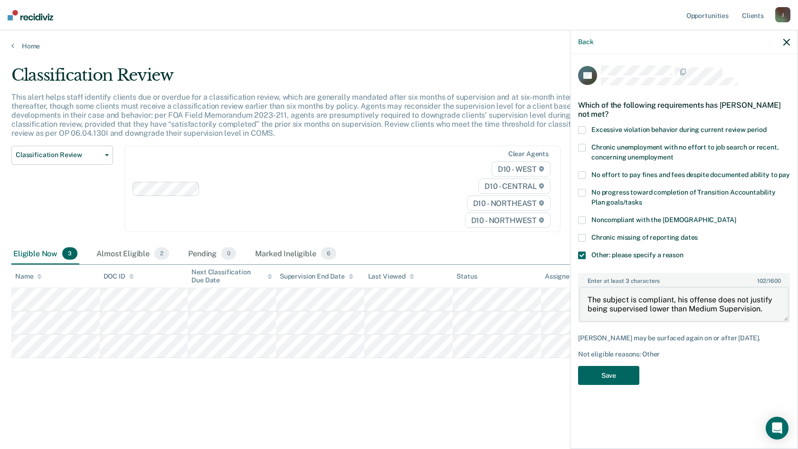
type textarea "The subject is compliant, his offense does not justify being supervised lower t…"
click at [611, 347] on button "Save" at bounding box center [608, 375] width 61 height 19
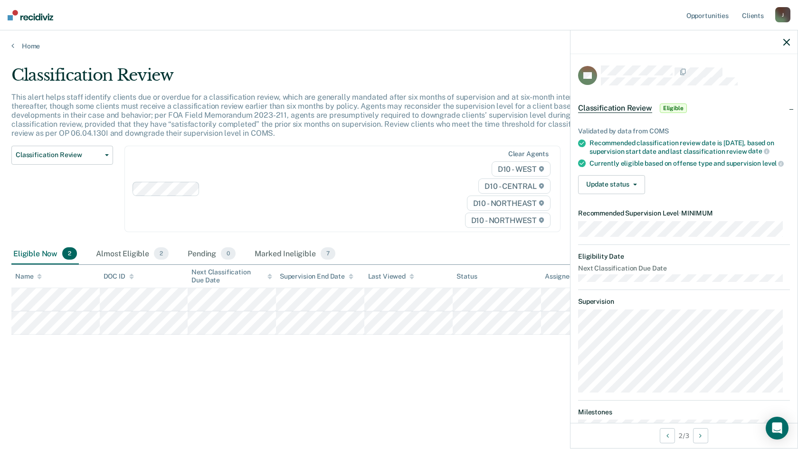
click at [732, 327] on dl "Supervision" at bounding box center [684, 345] width 212 height 95
click at [73, 158] on span "Classification Review" at bounding box center [58, 155] width 85 height 8
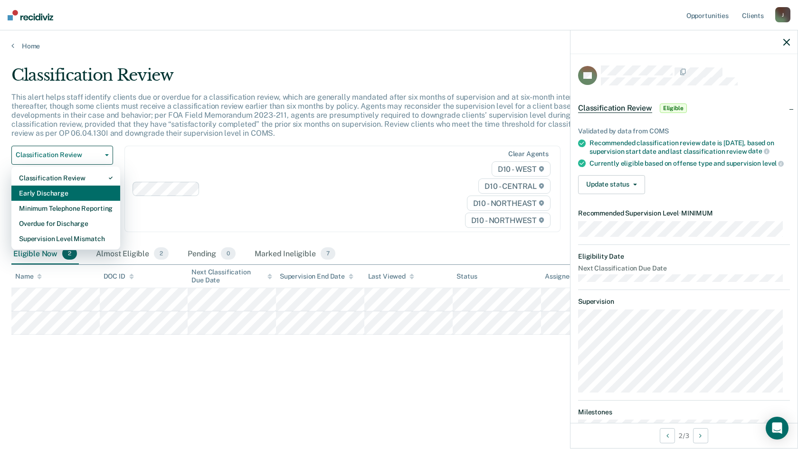
click at [93, 196] on div "Early Discharge" at bounding box center [66, 193] width 94 height 15
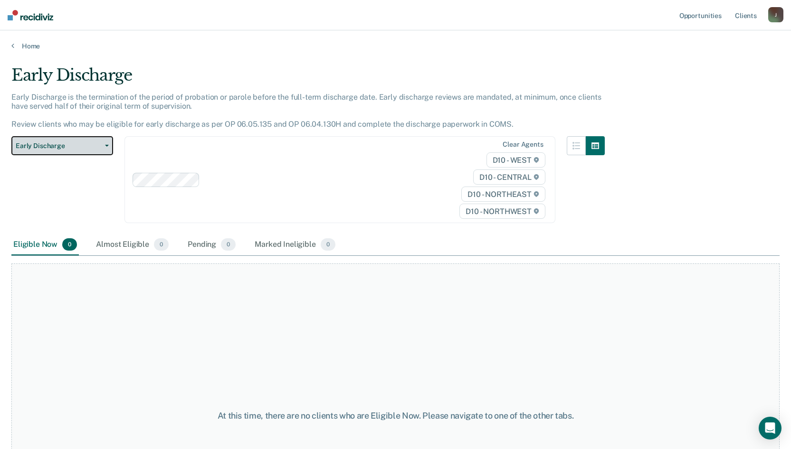
click at [105, 146] on icon "button" at bounding box center [107, 146] width 4 height 2
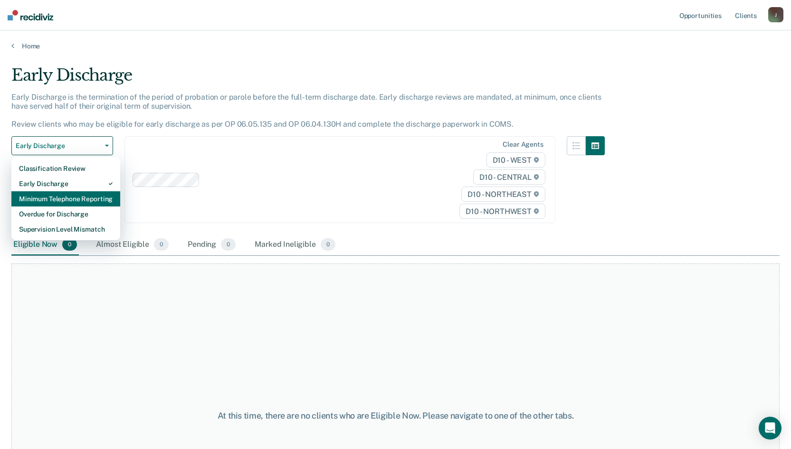
click at [61, 197] on div "Minimum Telephone Reporting" at bounding box center [66, 198] width 94 height 15
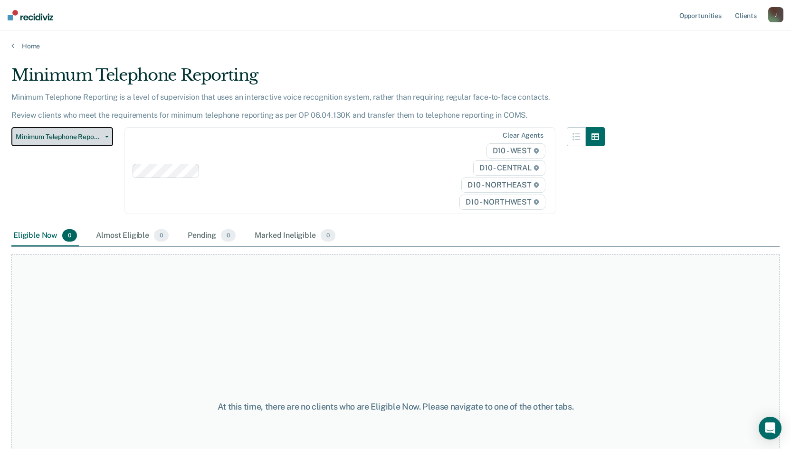
click at [107, 136] on icon "button" at bounding box center [107, 137] width 4 height 2
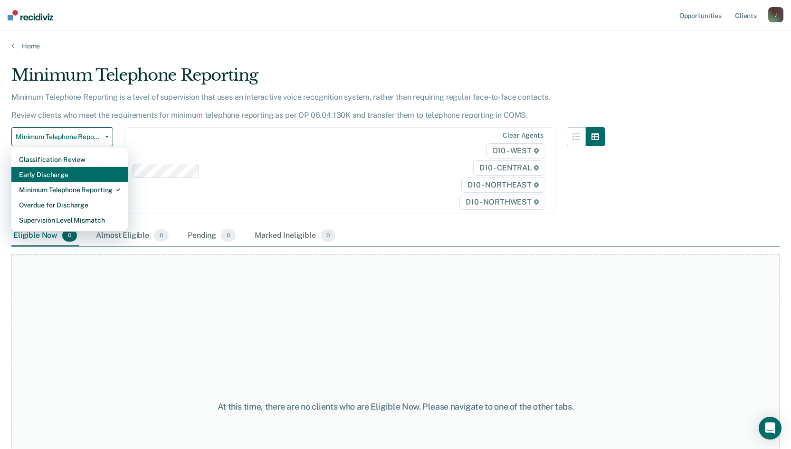
click at [55, 177] on div "Early Discharge" at bounding box center [69, 174] width 101 height 15
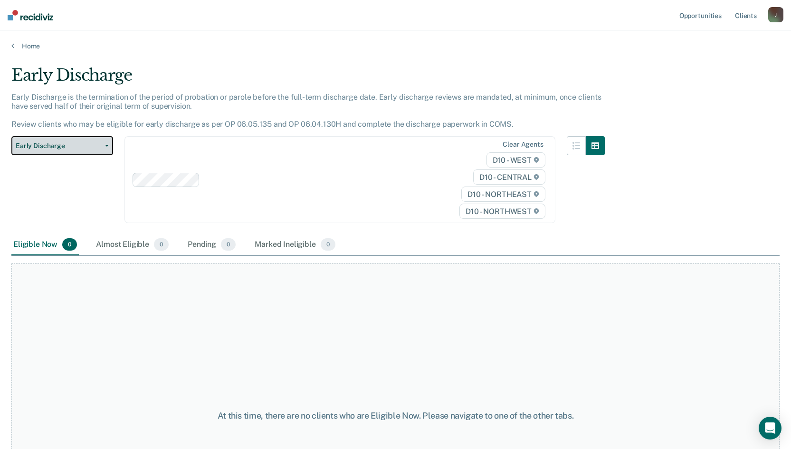
click at [106, 144] on button "Early Discharge" at bounding box center [62, 145] width 102 height 19
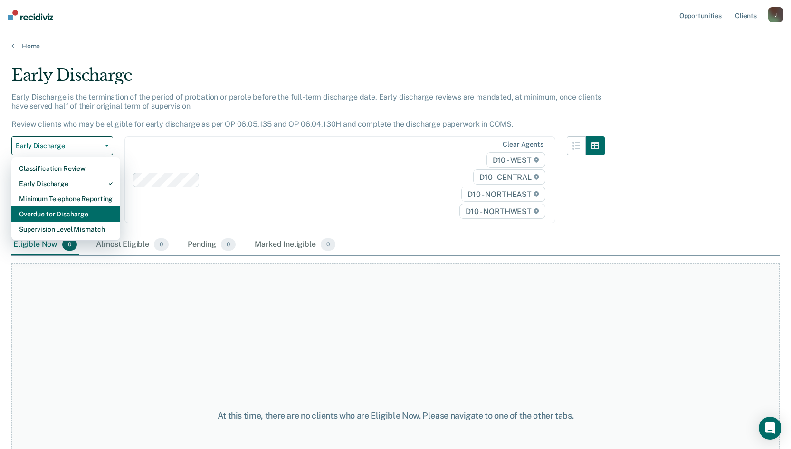
drag, startPoint x: 65, startPoint y: 215, endPoint x: 69, endPoint y: 187, distance: 28.0
click at [64, 215] on div "Overdue for Discharge" at bounding box center [66, 214] width 94 height 15
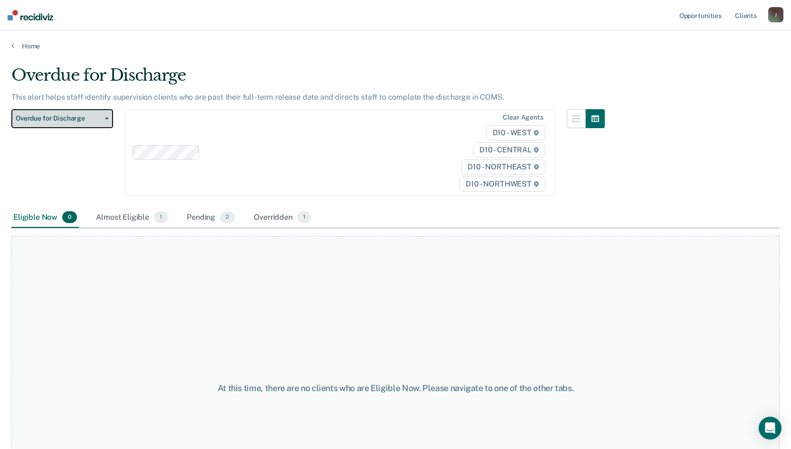
click at [104, 121] on button "Overdue for Discharge" at bounding box center [62, 118] width 102 height 19
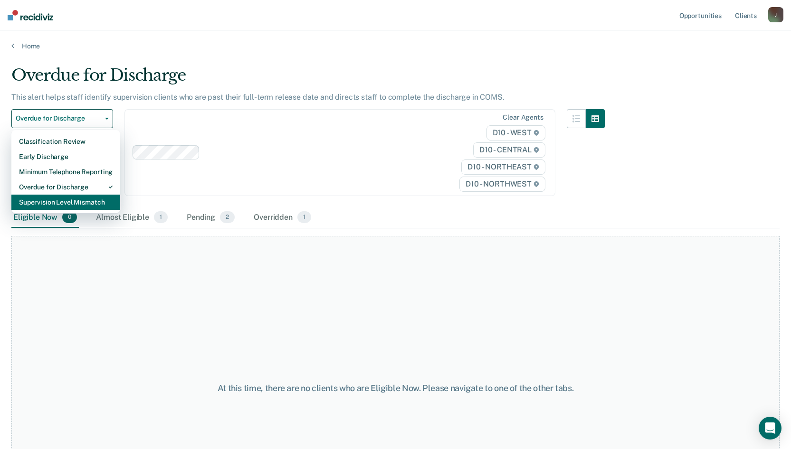
click at [71, 207] on div "Supervision Level Mismatch" at bounding box center [66, 202] width 94 height 15
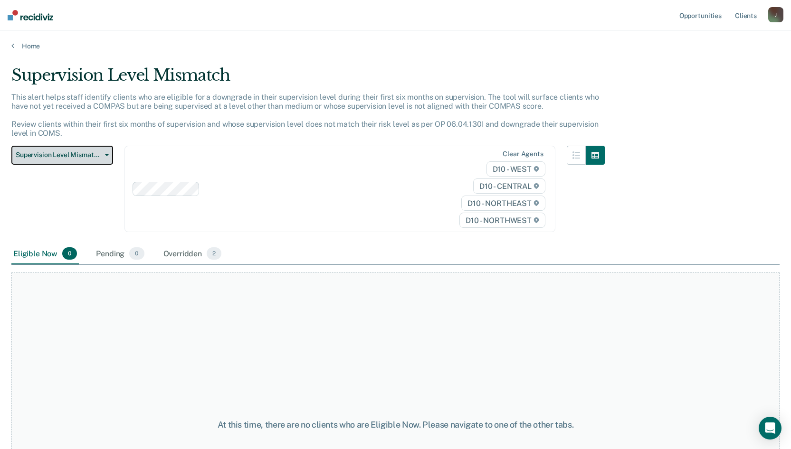
click at [112, 155] on button "Supervision Level Mismatch" at bounding box center [62, 155] width 102 height 19
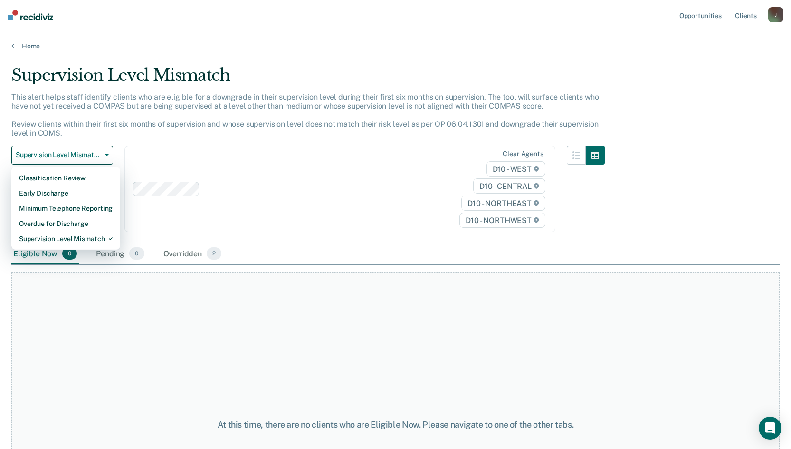
click at [342, 59] on main "Supervision Level Mismatch This alert helps staff identify clients who are elig…" at bounding box center [395, 248] width 791 height 396
